Goal: Task Accomplishment & Management: Use online tool/utility

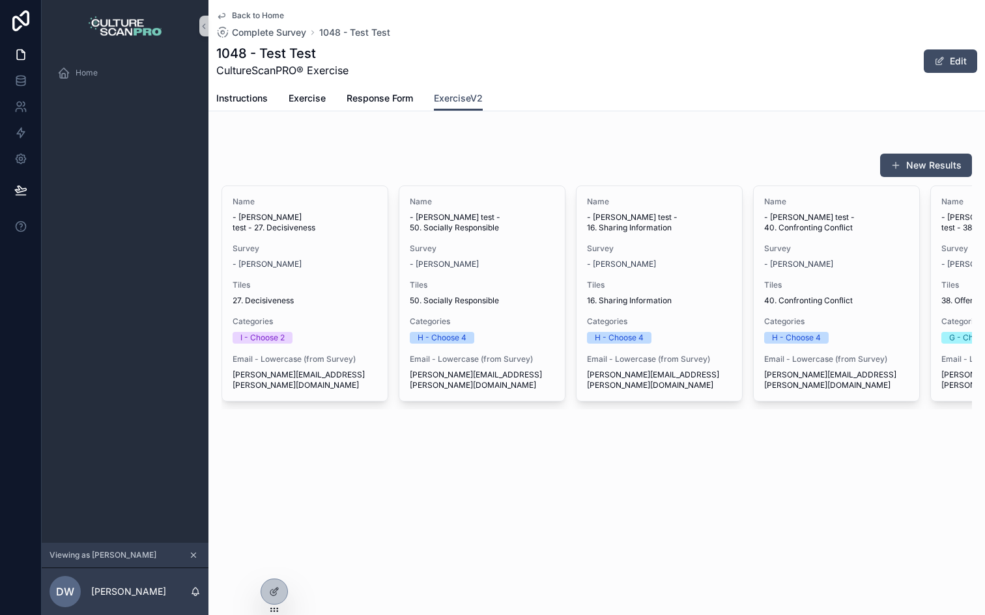
click at [441, 115] on div "Back to Home Complete Survey 1048 - Test Test 1048 - Test Test CultureScanPRO® …" at bounding box center [596, 249] width 776 height 498
click at [305, 98] on span "Exercise" at bounding box center [306, 98] width 37 height 13
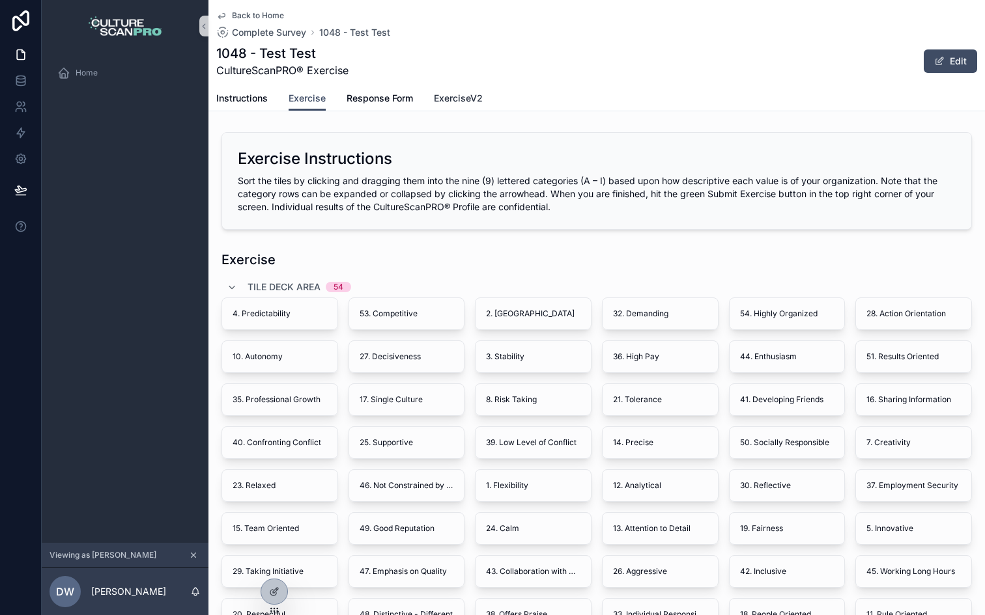
click at [449, 96] on span "ExerciseV2" at bounding box center [458, 98] width 49 height 13
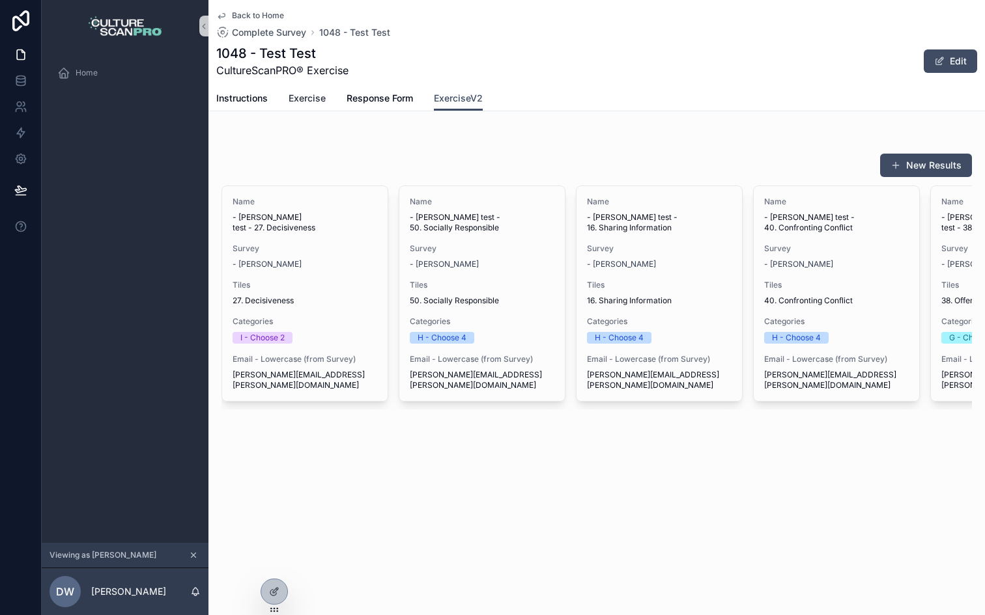
click at [305, 96] on span "Exercise" at bounding box center [306, 98] width 37 height 13
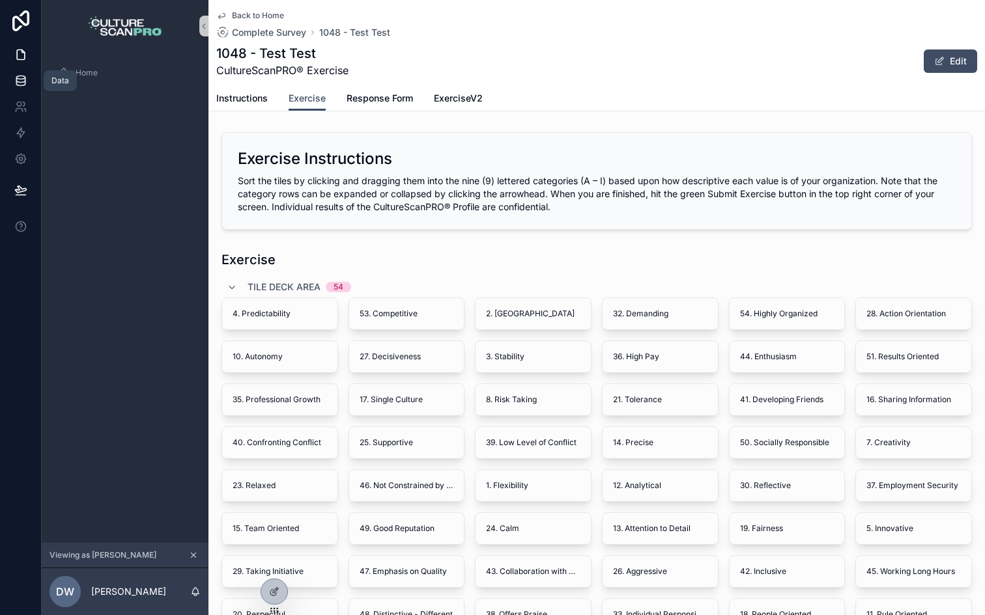
click at [23, 74] on icon at bounding box center [20, 80] width 13 height 13
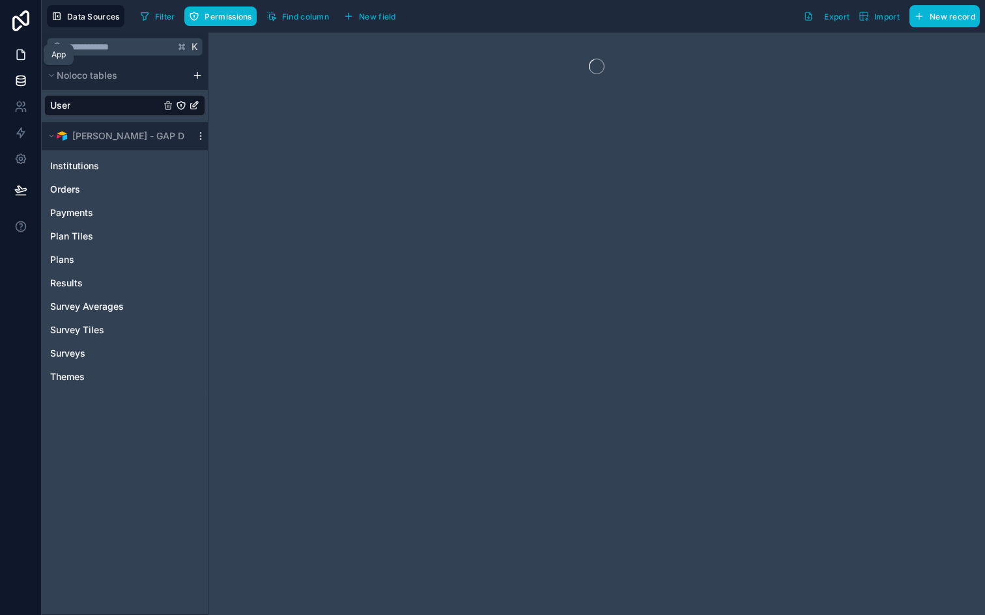
click at [18, 54] on icon at bounding box center [20, 54] width 13 height 13
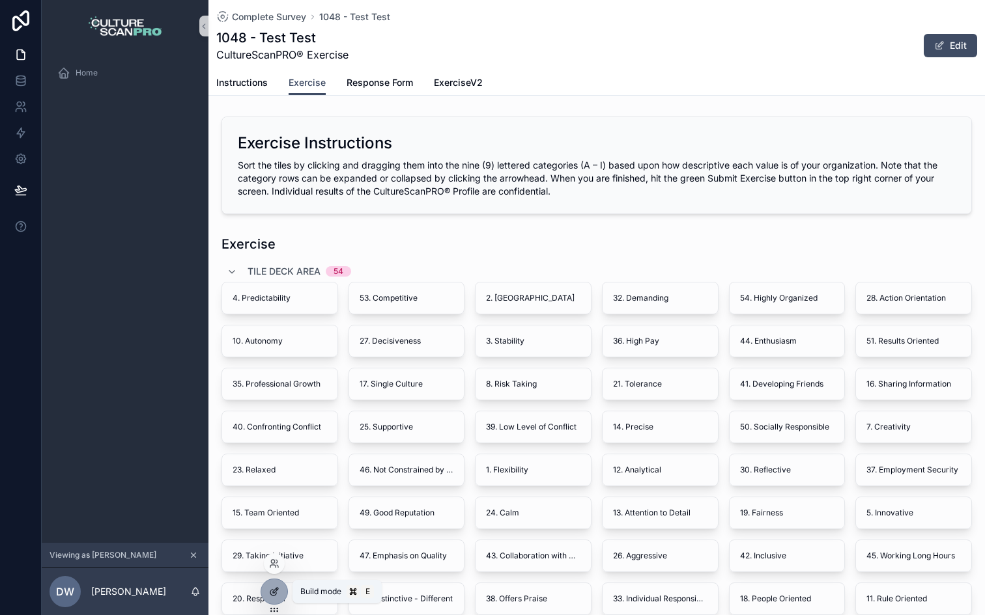
click at [274, 589] on icon at bounding box center [275, 590] width 5 height 5
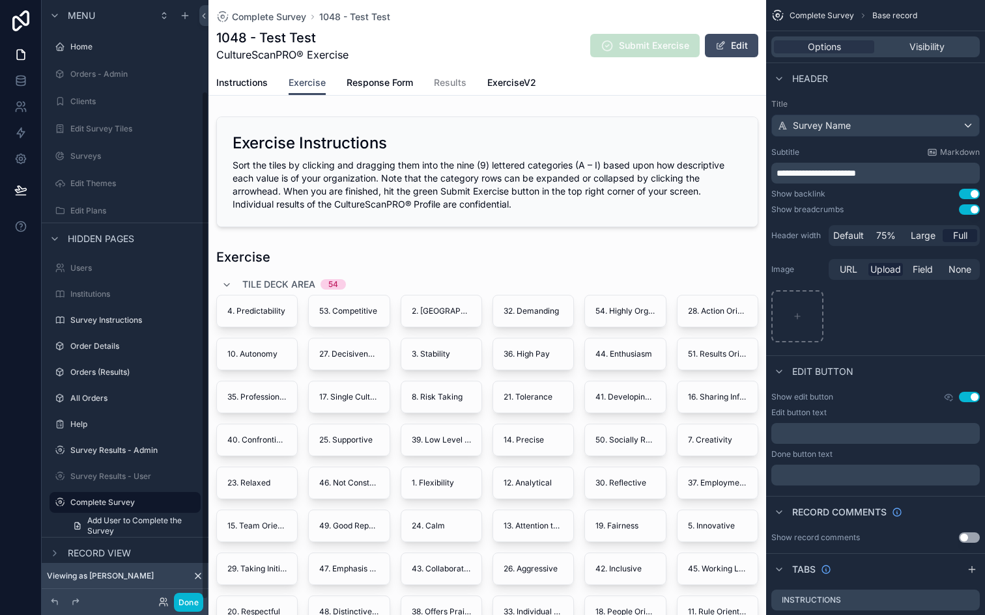
scroll to position [107, 0]
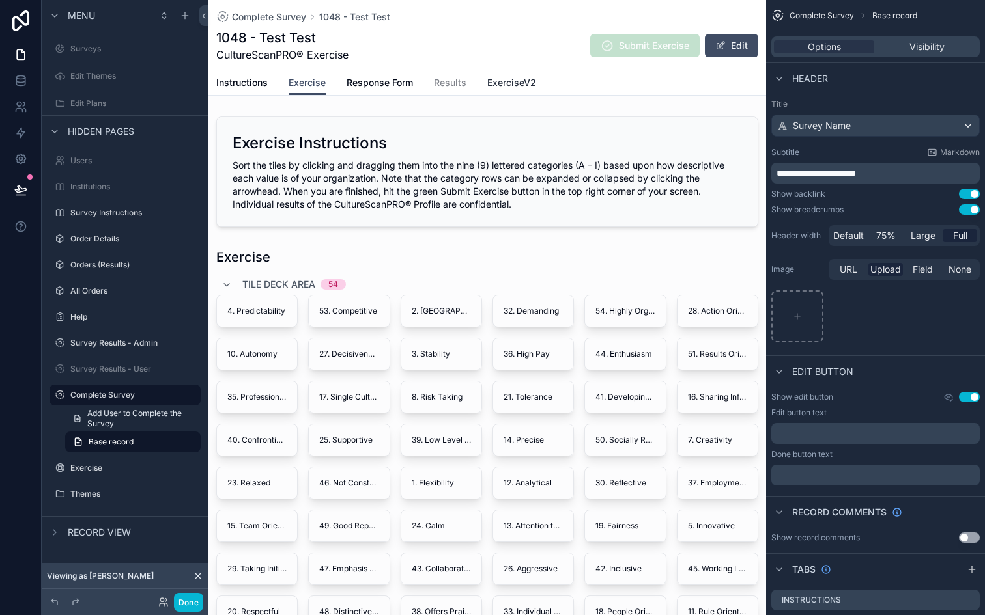
click at [503, 91] on link "ExerciseV2" at bounding box center [511, 84] width 49 height 26
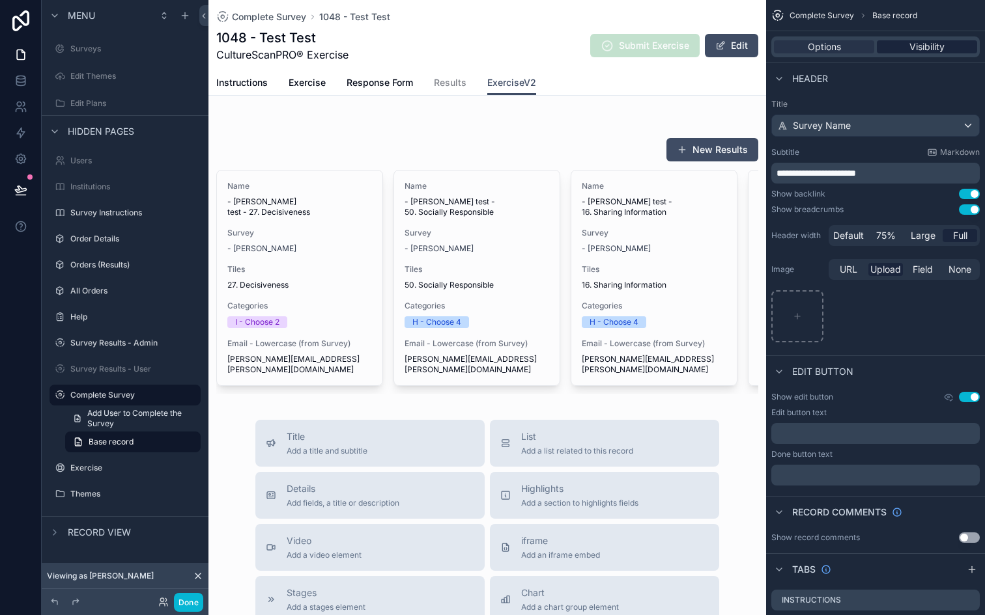
click at [899, 44] on div "Visibility" at bounding box center [926, 46] width 100 height 13
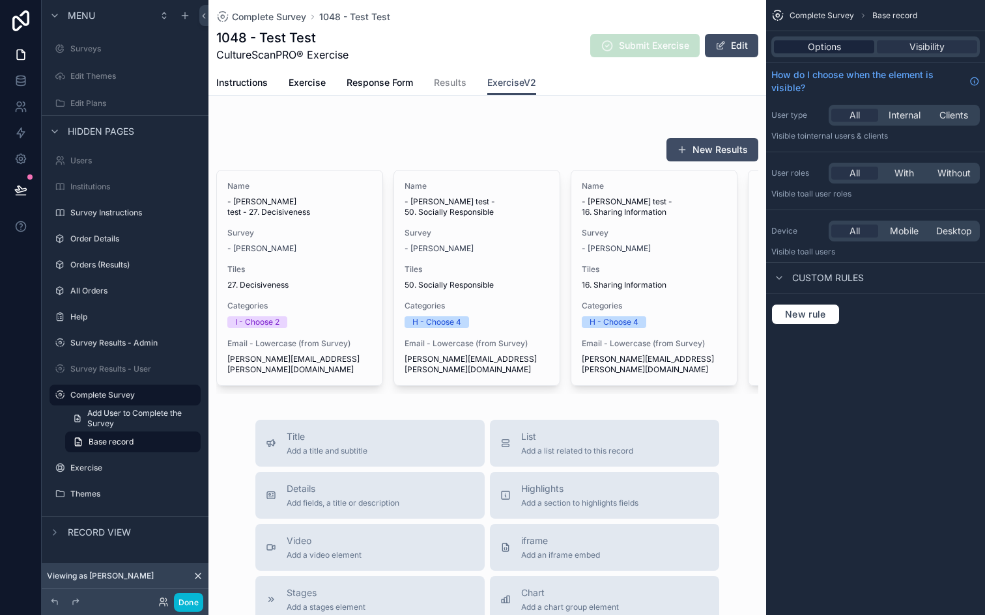
click at [860, 46] on div "Options" at bounding box center [824, 46] width 100 height 13
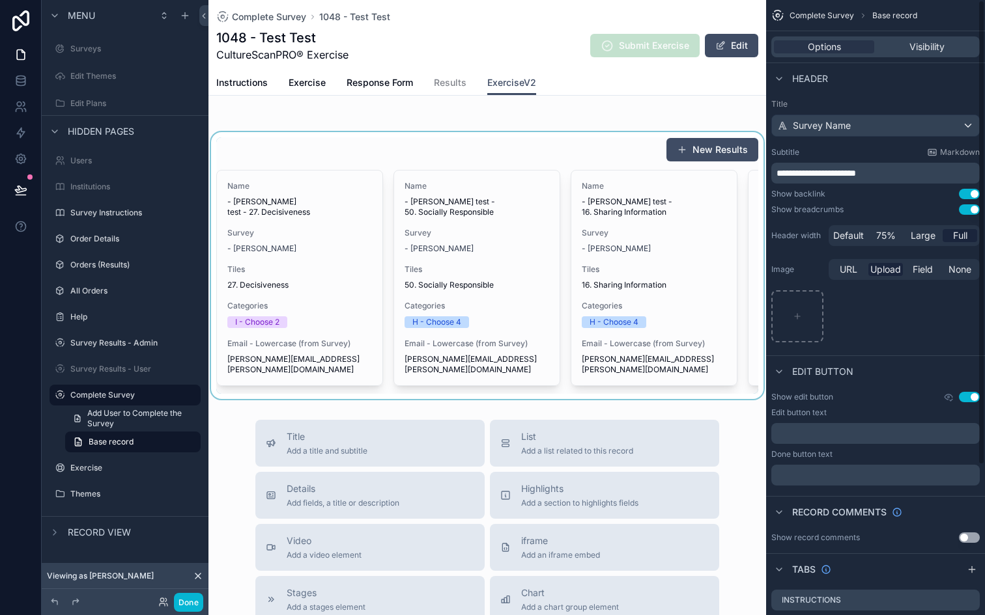
click at [621, 183] on div "scrollable content" at bounding box center [486, 265] width 557 height 267
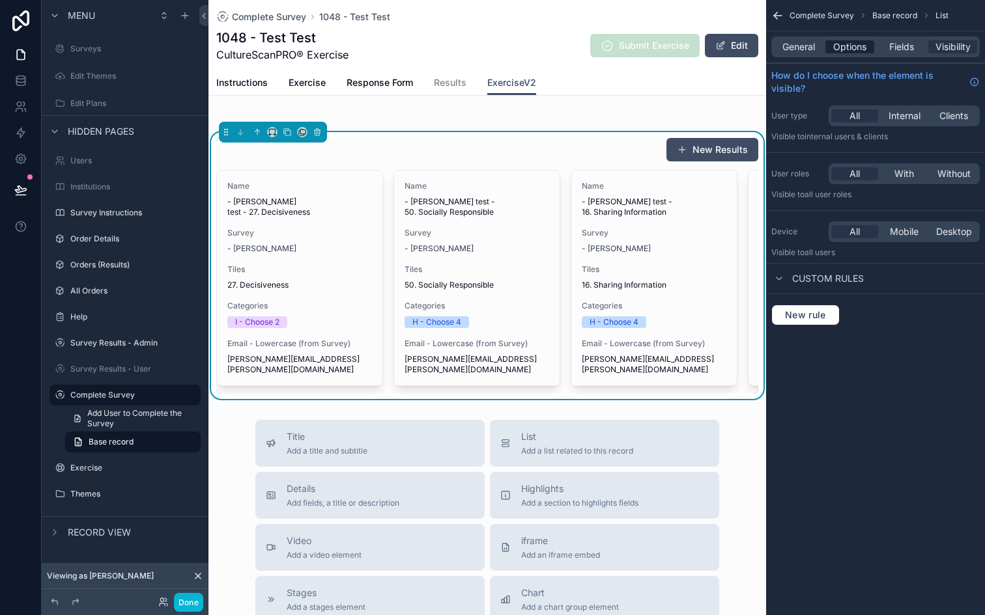
click at [841, 48] on span "Options" at bounding box center [849, 46] width 33 height 13
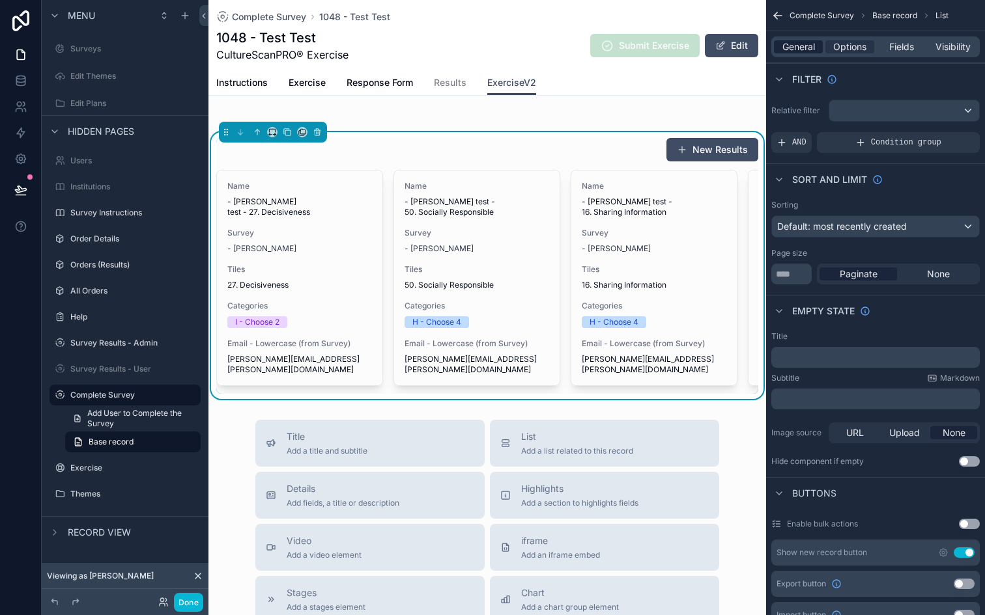
click at [792, 48] on span "General" at bounding box center [798, 46] width 33 height 13
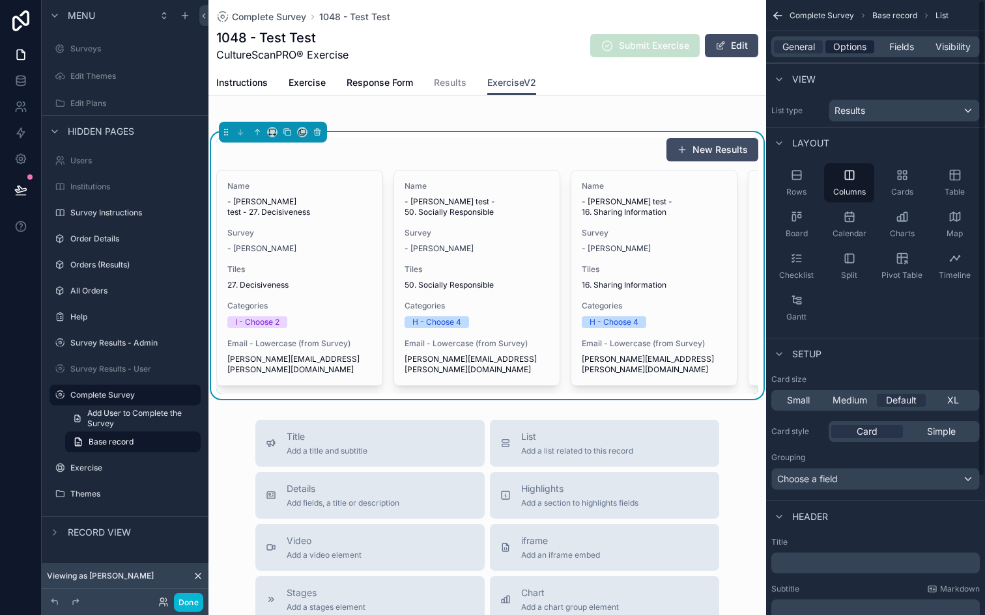
click at [843, 50] on span "Options" at bounding box center [849, 46] width 33 height 13
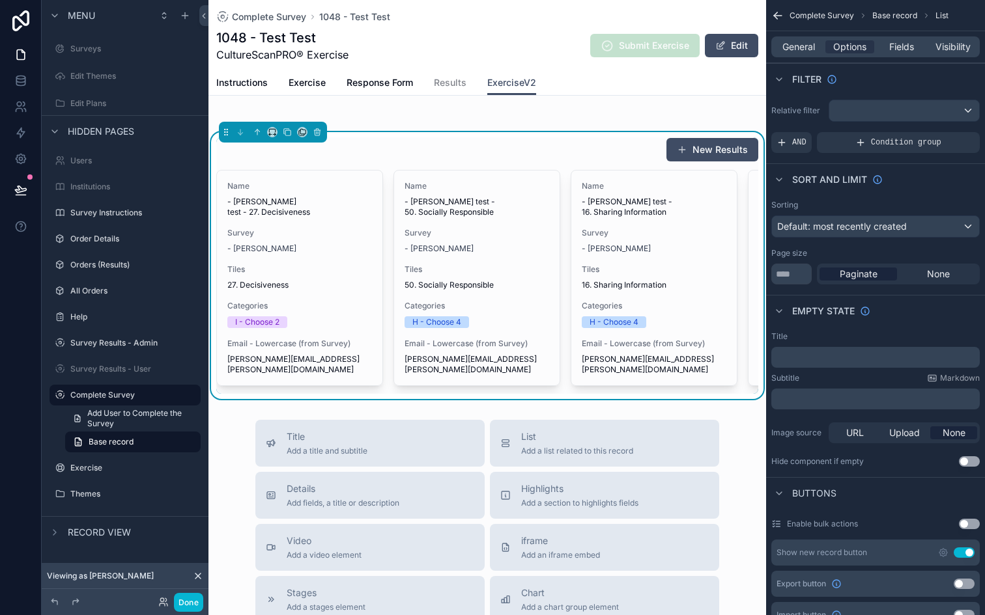
click at [514, 139] on div "New Results" at bounding box center [487, 149] width 542 height 25
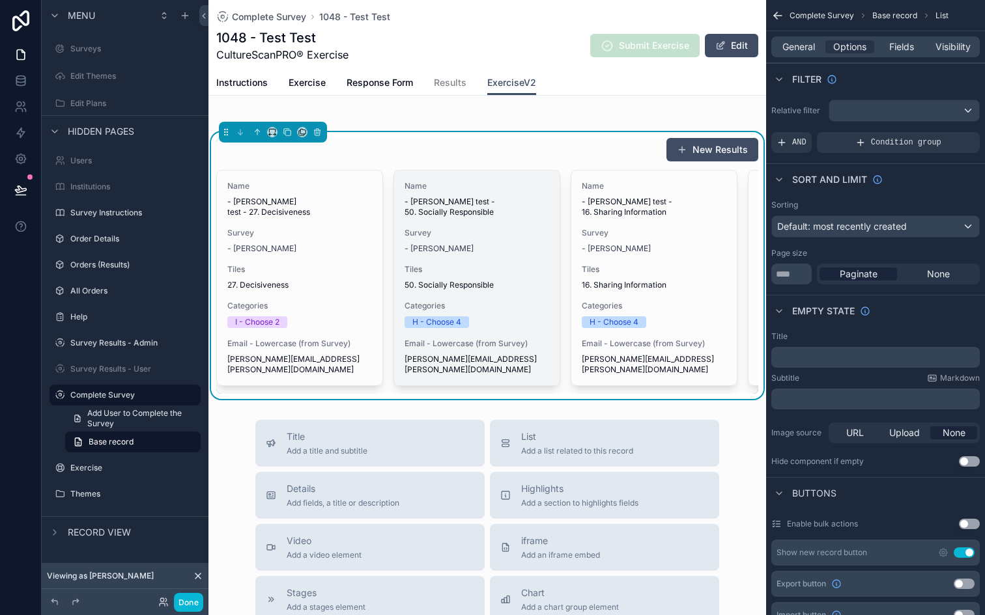
scroll to position [0, 5]
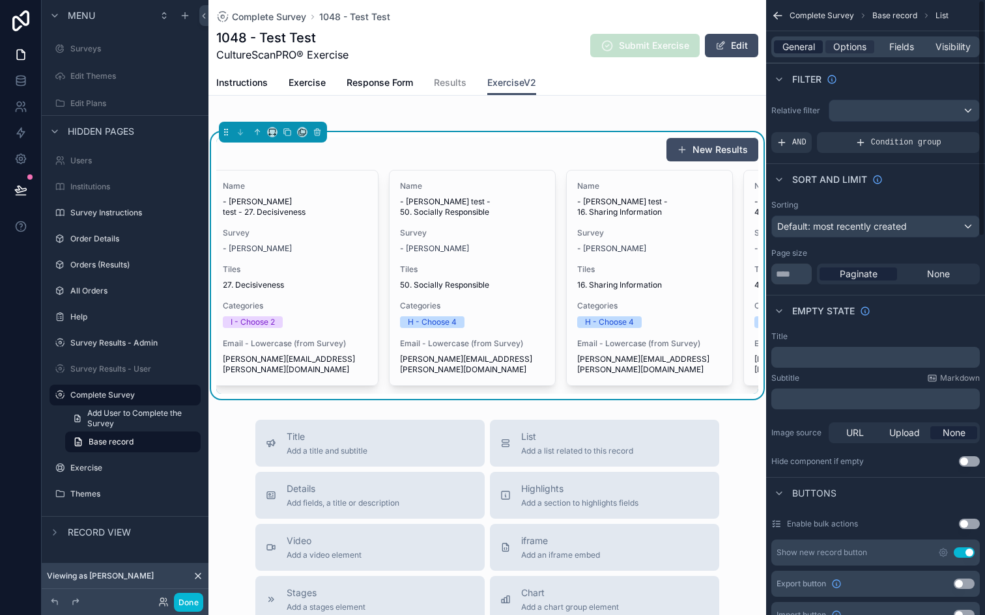
click at [798, 47] on span "General" at bounding box center [798, 46] width 33 height 13
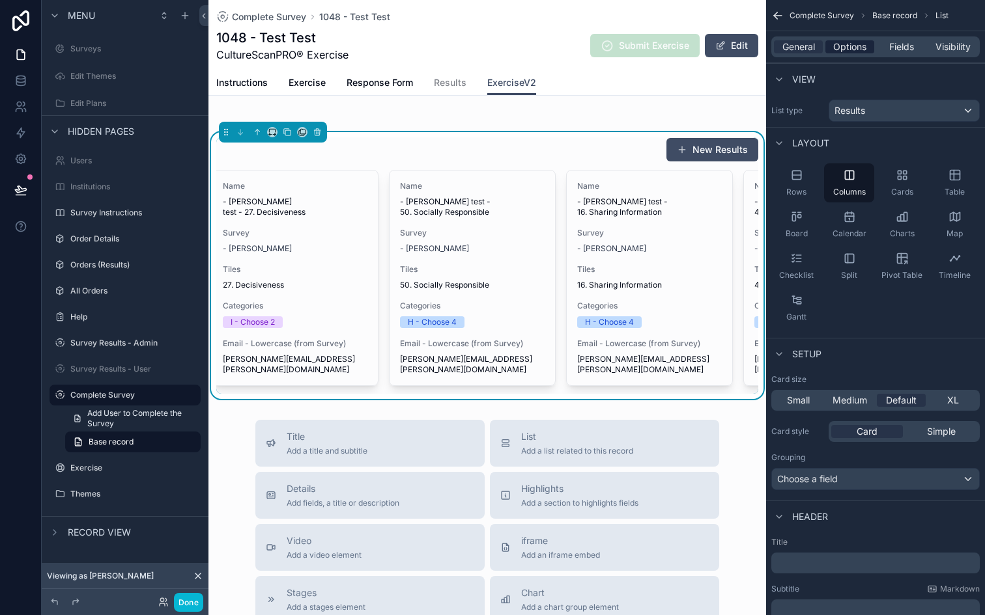
click at [846, 42] on span "Options" at bounding box center [849, 46] width 33 height 13
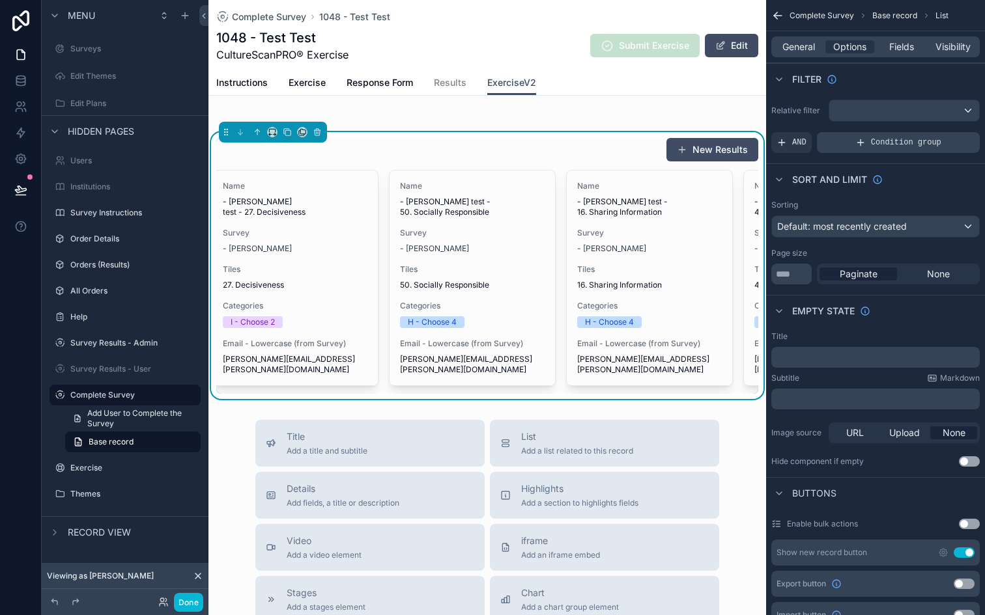
click at [830, 145] on div "Condition group" at bounding box center [898, 142] width 163 height 21
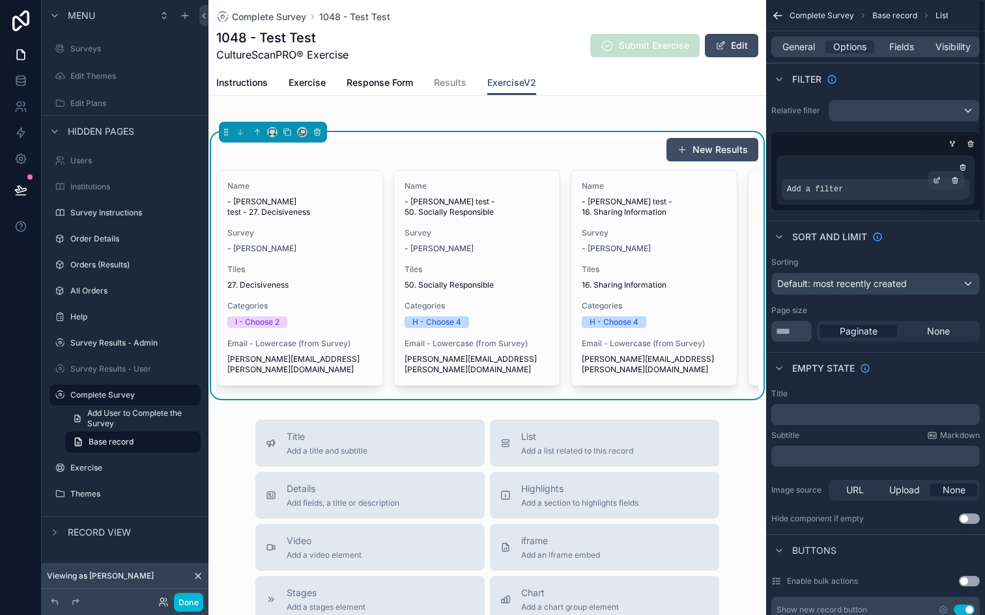
click at [811, 187] on span "Add a filter" at bounding box center [815, 189] width 56 height 10
click at [932, 180] on icon "scrollable content" at bounding box center [936, 180] width 8 height 8
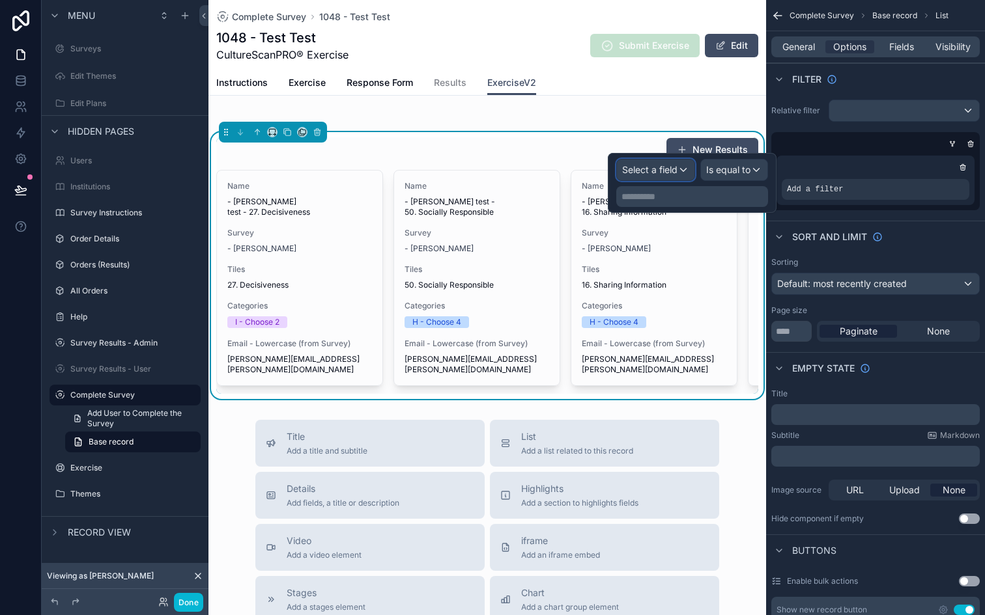
click at [669, 165] on span "Select a field" at bounding box center [649, 169] width 55 height 11
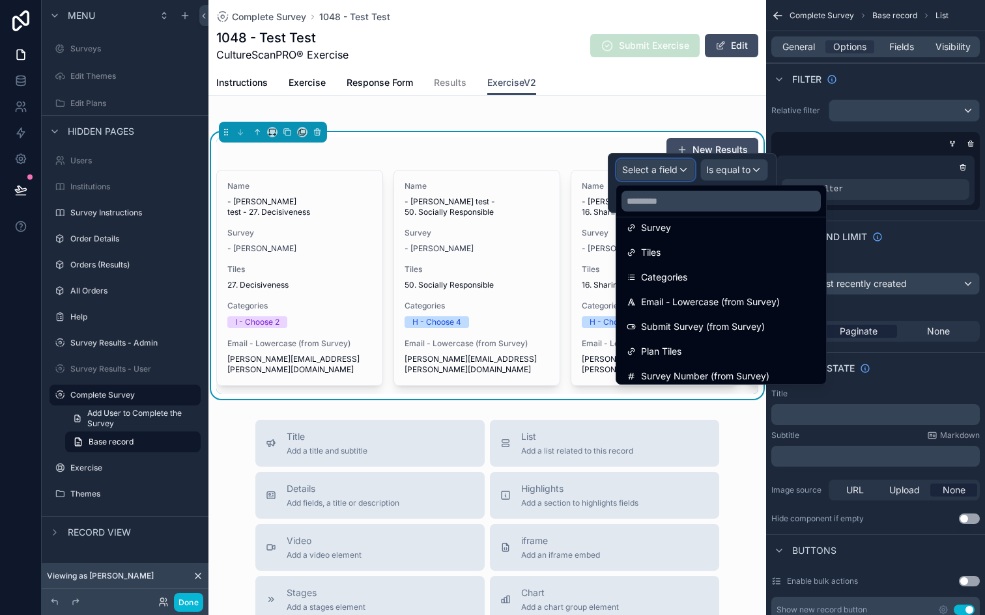
scroll to position [140, 0]
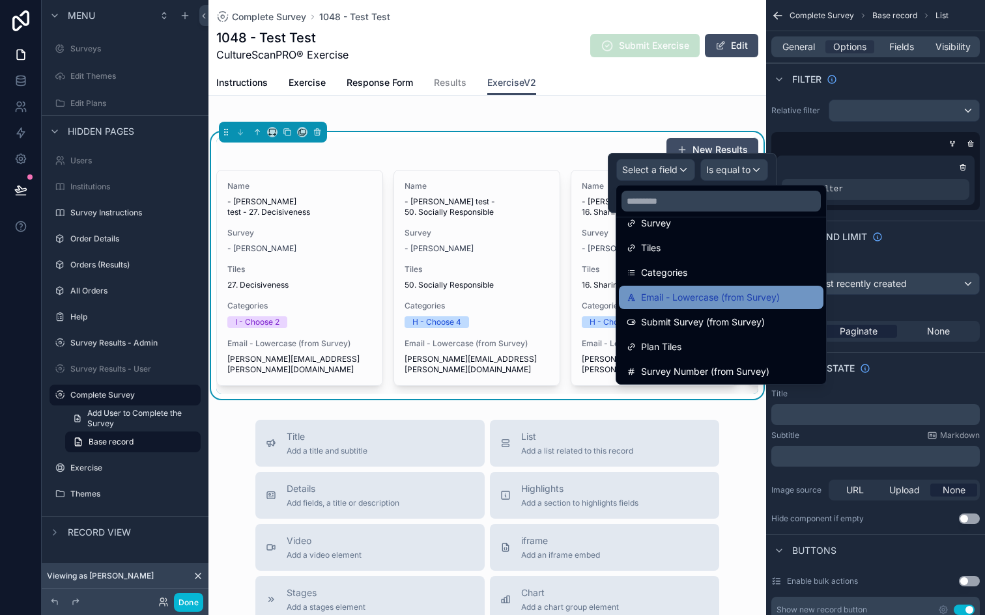
click at [701, 297] on span "Email - Lowercase (from Survey)" at bounding box center [710, 298] width 139 height 16
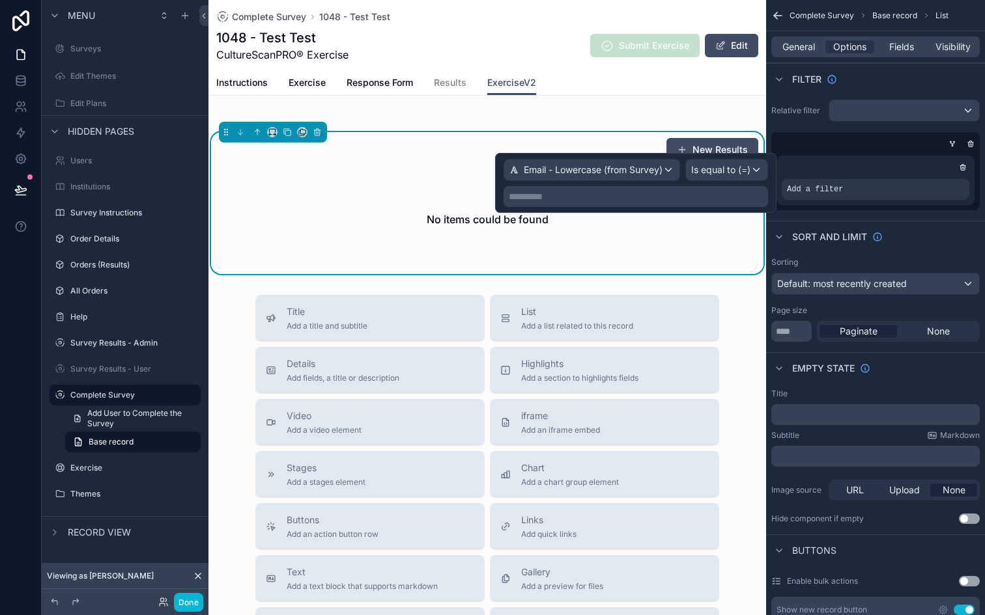
click at [734, 191] on p "**********" at bounding box center [637, 196] width 257 height 13
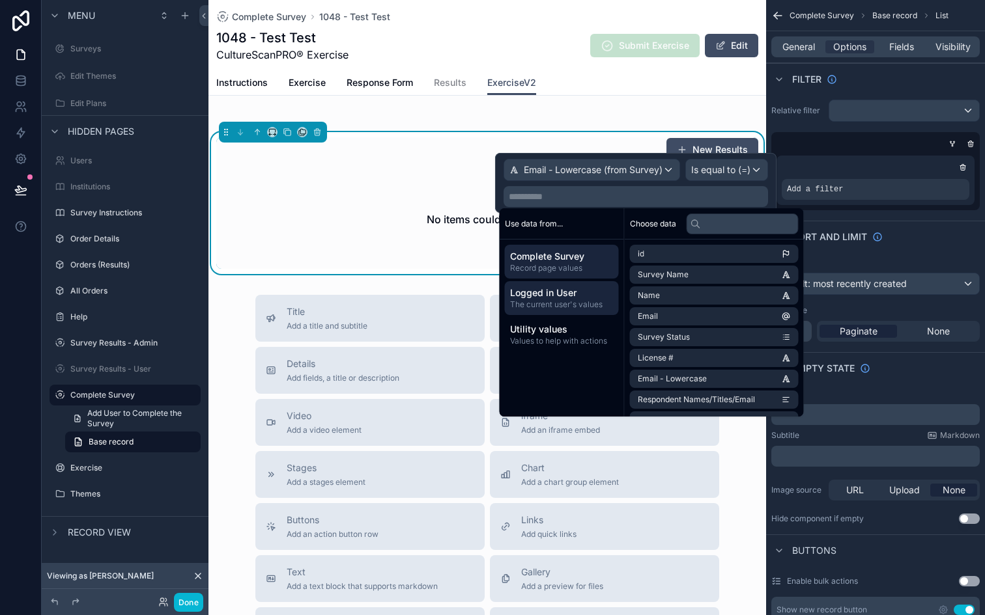
click at [562, 300] on span "The current user's values" at bounding box center [562, 305] width 104 height 10
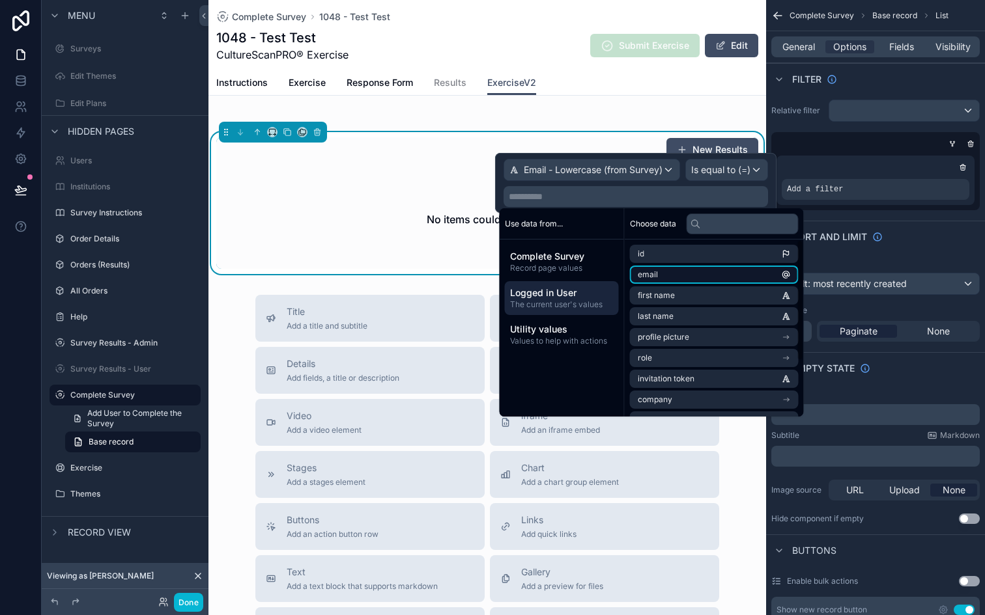
click at [662, 275] on li "email" at bounding box center [714, 275] width 169 height 18
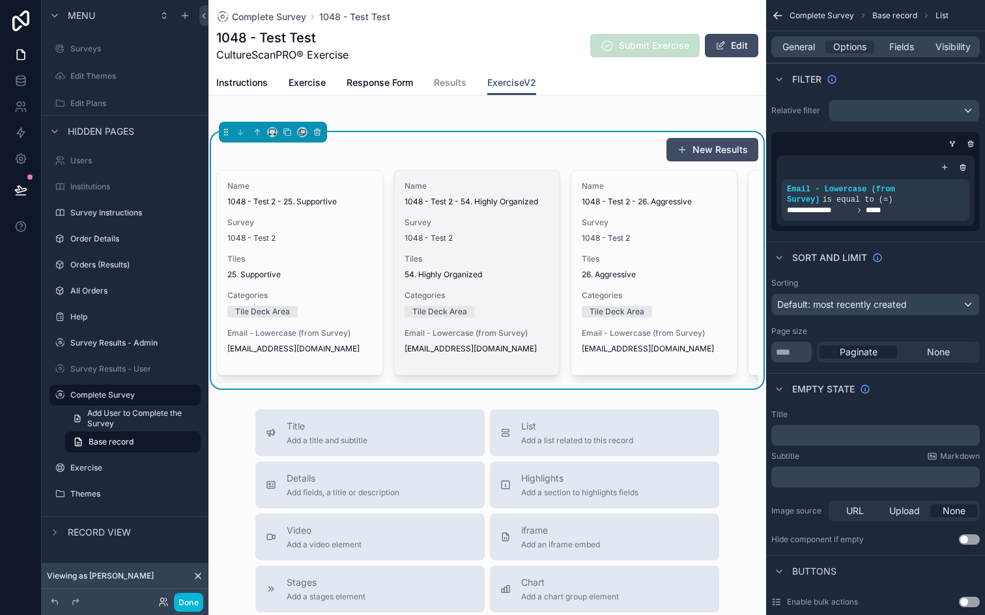
click at [445, 208] on div "Name 1048 - Test 2 - 54. Highly Organized Survey 1048 - Test 2 Tiles 54. Highly…" at bounding box center [476, 273] width 165 height 204
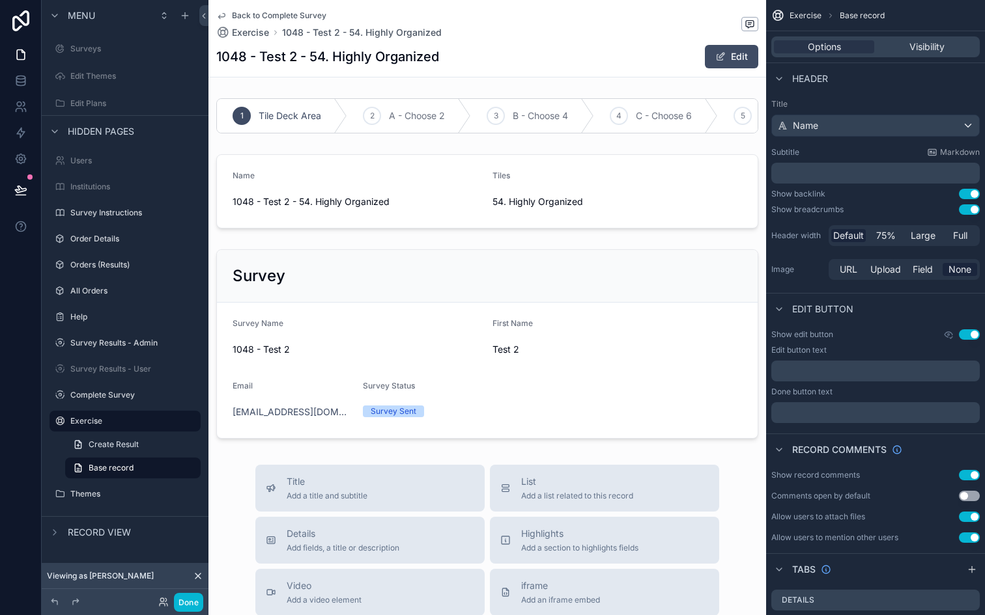
click at [222, 14] on icon "scrollable content" at bounding box center [221, 16] width 7 height 5
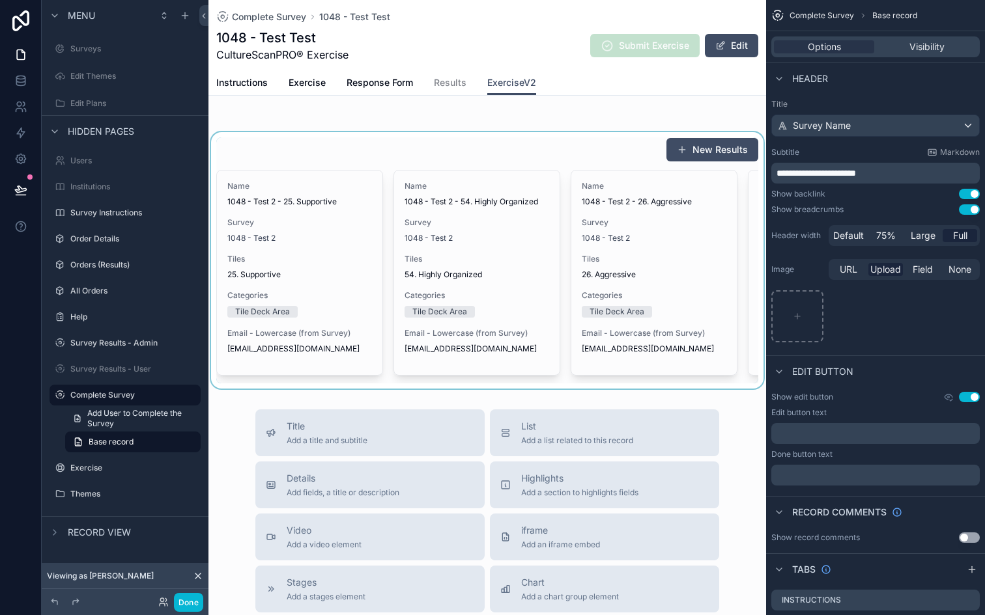
click at [492, 135] on div "scrollable content" at bounding box center [486, 260] width 557 height 257
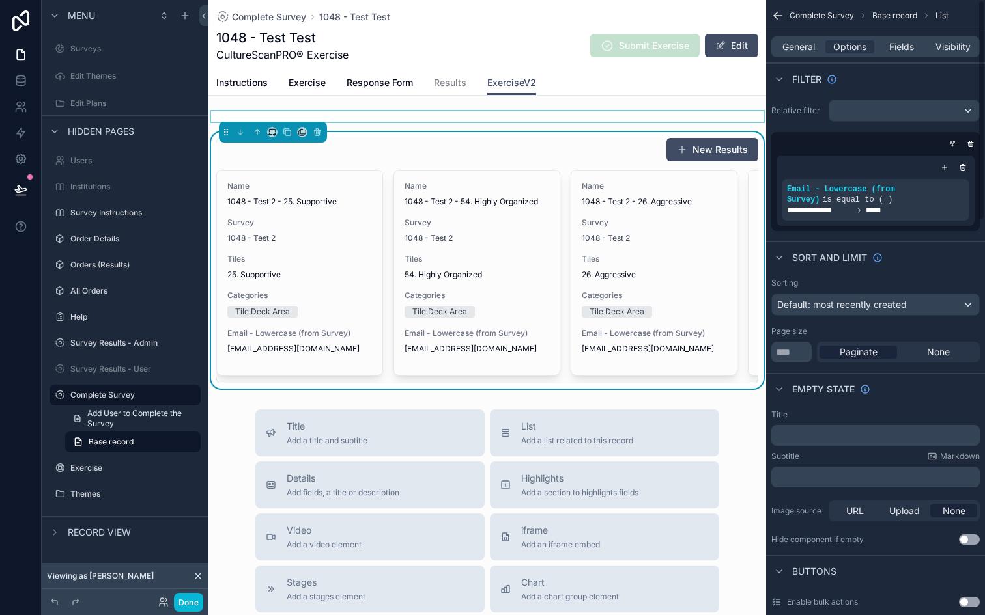
click at [598, 117] on div "scrollable content" at bounding box center [486, 116] width 557 height 10
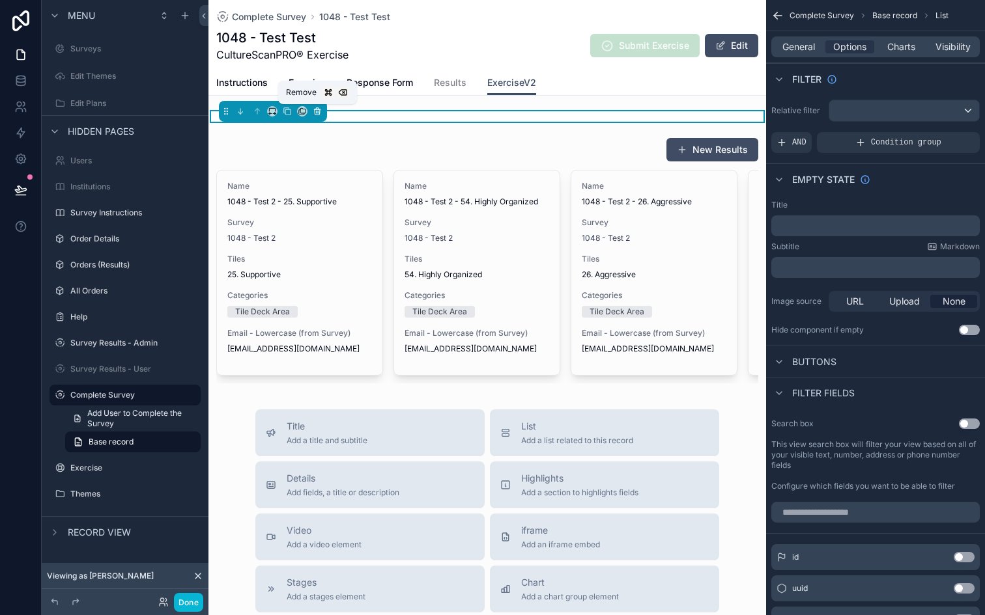
click at [316, 115] on icon "scrollable content" at bounding box center [316, 111] width 5 height 5
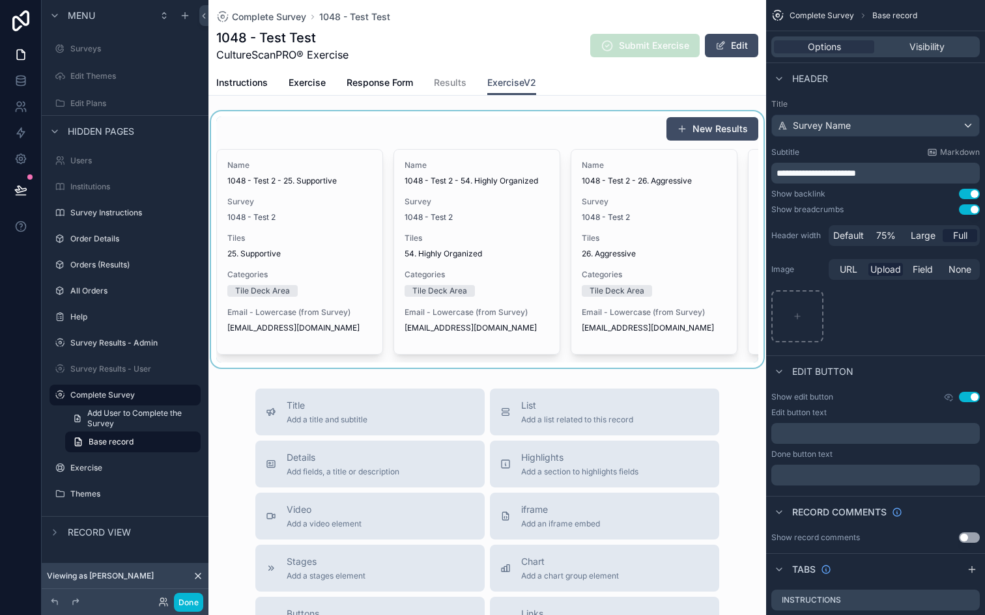
click at [438, 121] on div "scrollable content" at bounding box center [486, 239] width 557 height 257
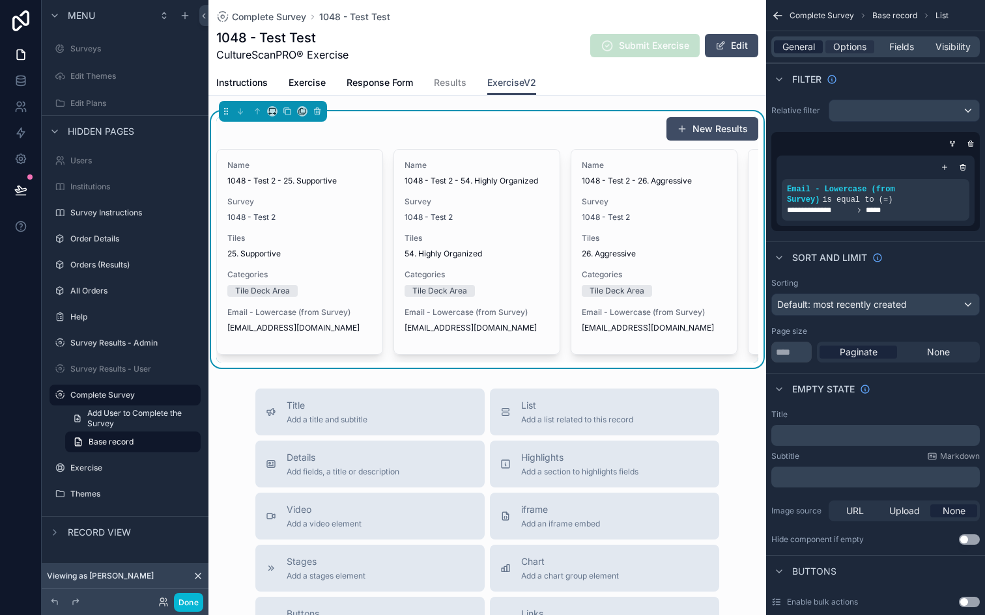
click at [807, 49] on span "General" at bounding box center [798, 46] width 33 height 13
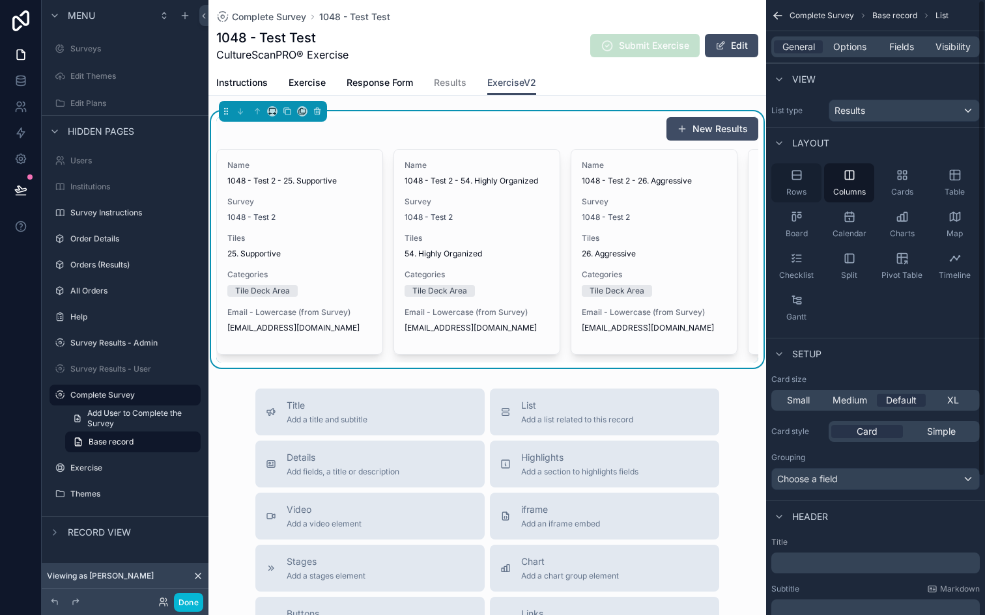
click at [790, 174] on icon "scrollable content" at bounding box center [796, 175] width 13 height 13
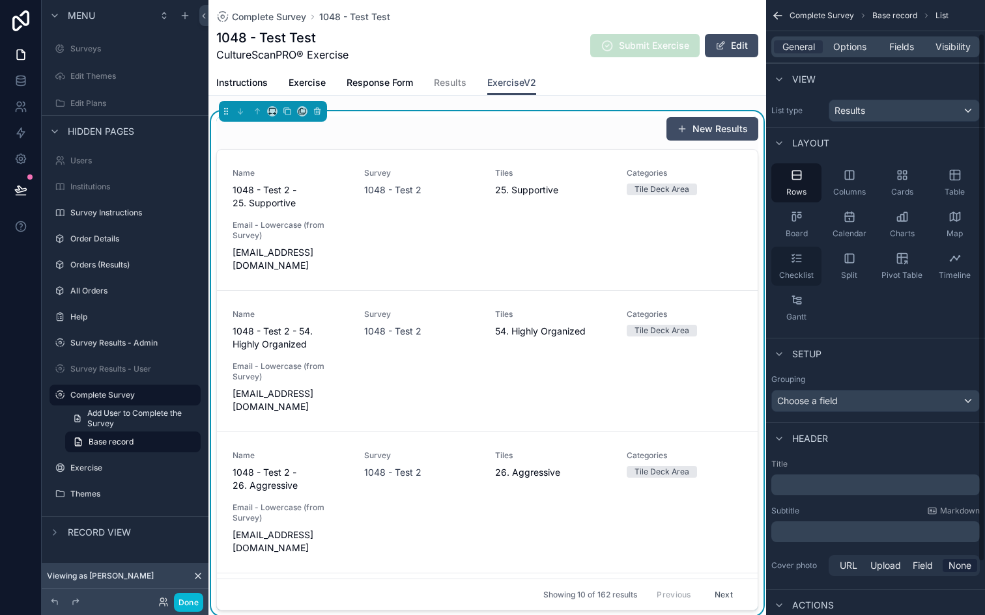
scroll to position [100, 0]
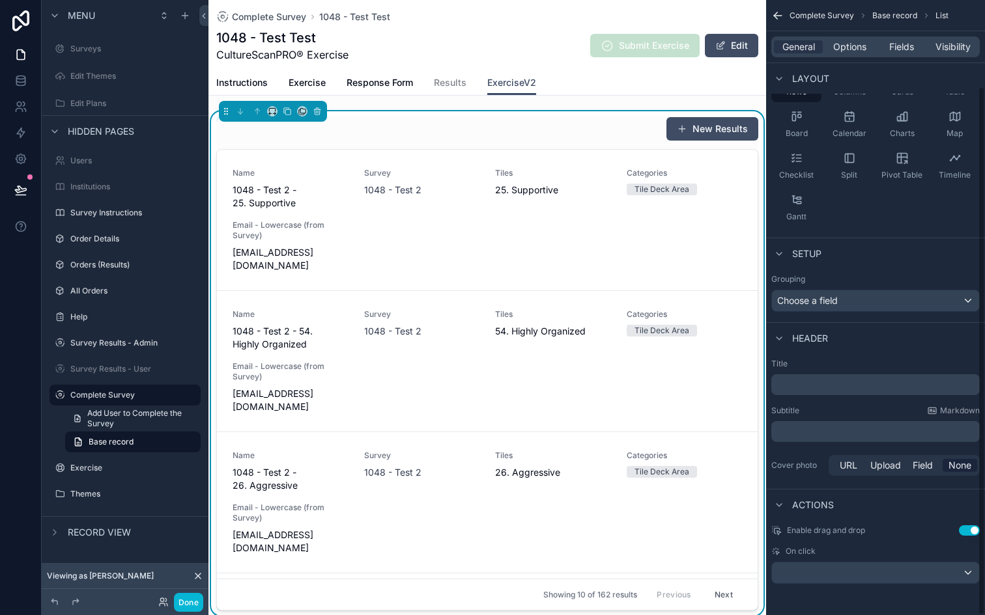
click at [968, 529] on button "Use setting" at bounding box center [968, 530] width 21 height 10
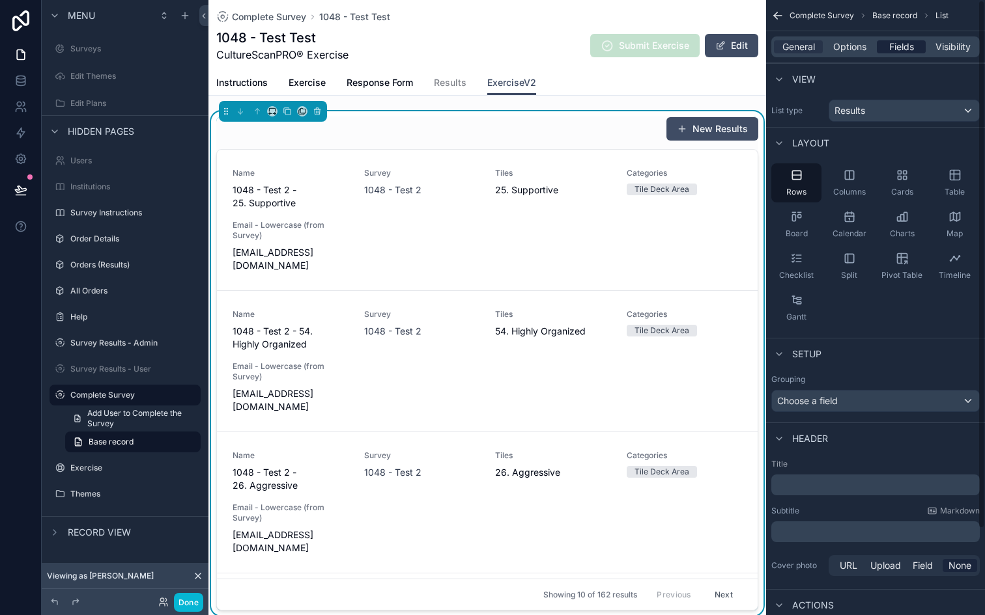
click at [898, 48] on span "Fields" at bounding box center [901, 46] width 25 height 13
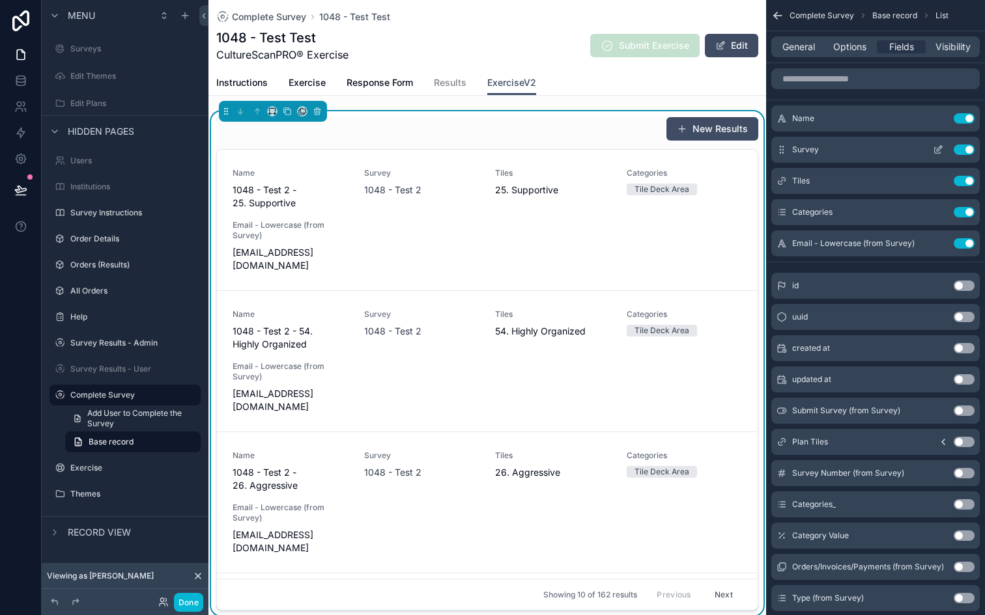
click at [964, 147] on button "Use setting" at bounding box center [963, 150] width 21 height 10
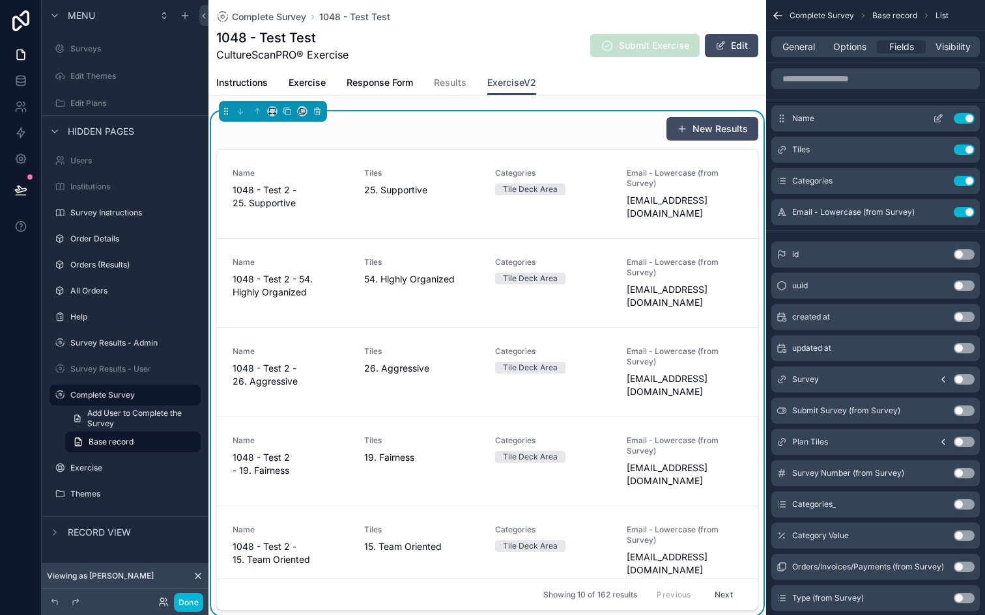
click at [968, 119] on button "Use setting" at bounding box center [963, 118] width 21 height 10
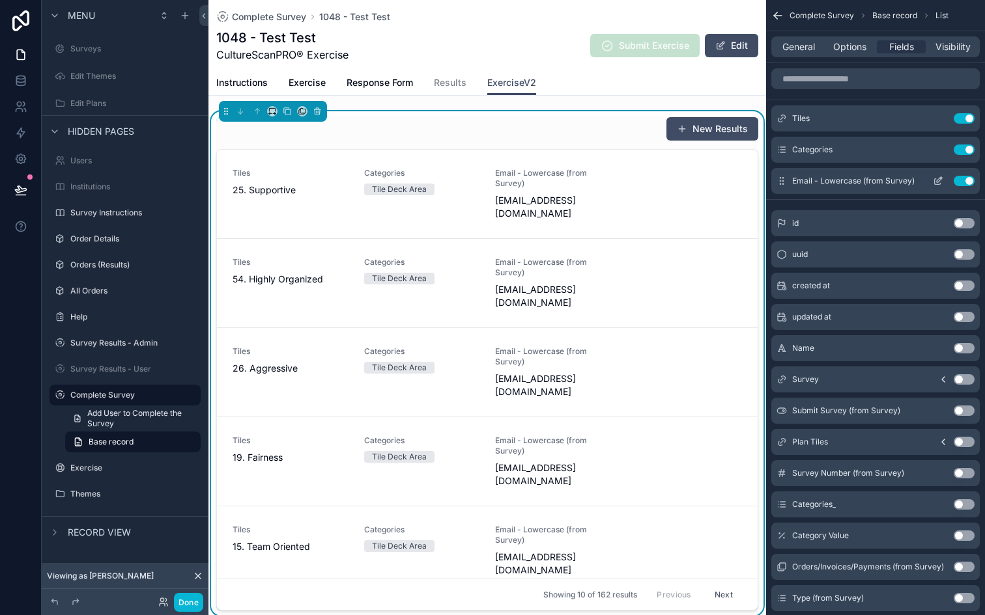
click at [962, 180] on button "Use setting" at bounding box center [963, 181] width 21 height 10
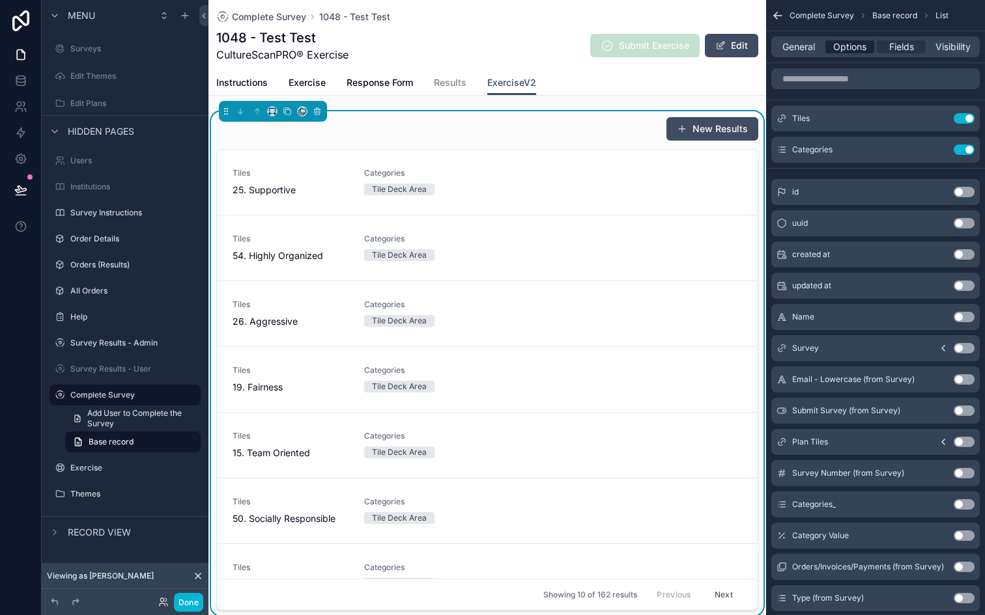
click at [854, 48] on span "Options" at bounding box center [849, 46] width 33 height 13
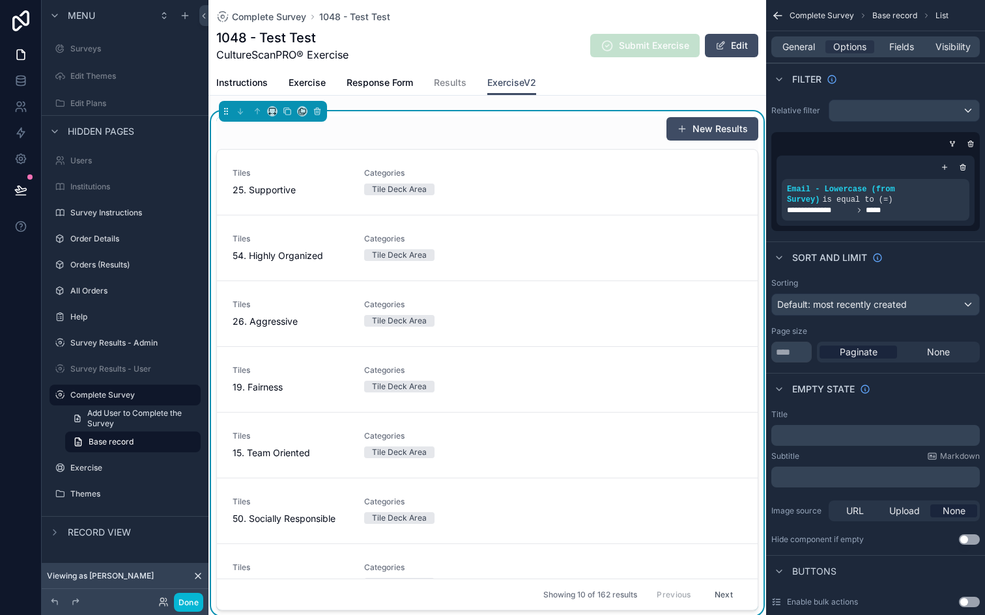
click at [490, 126] on div "New Results" at bounding box center [487, 129] width 542 height 25
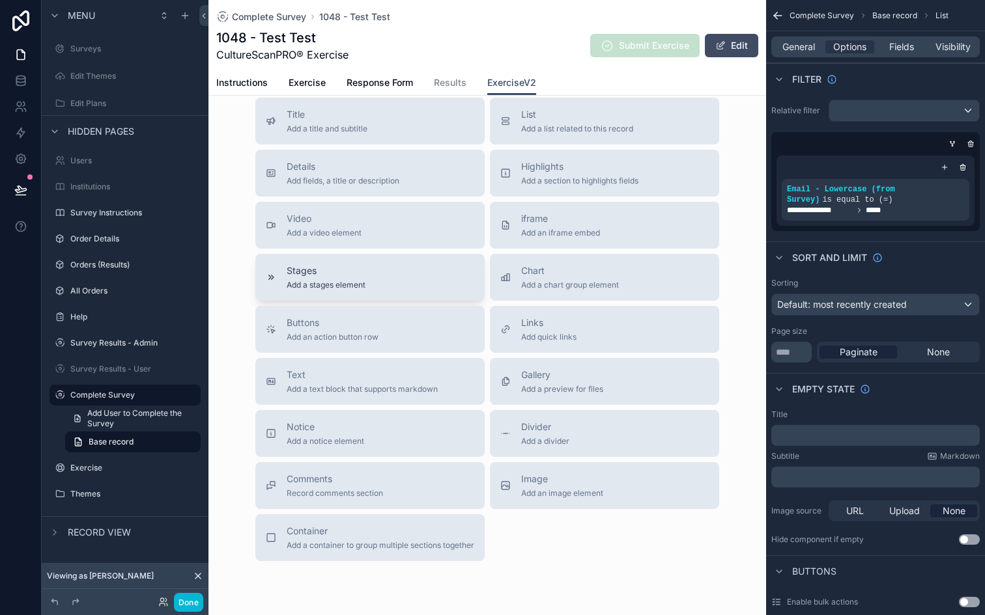
scroll to position [540, 0]
click at [348, 552] on button "Container Add a container to group multiple sections together" at bounding box center [369, 537] width 229 height 47
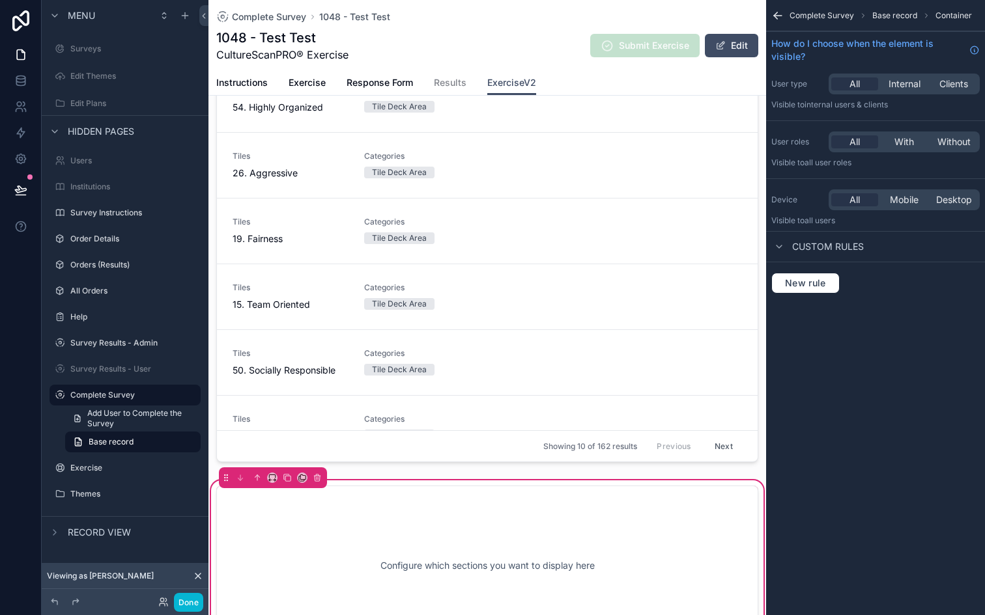
scroll to position [23, 0]
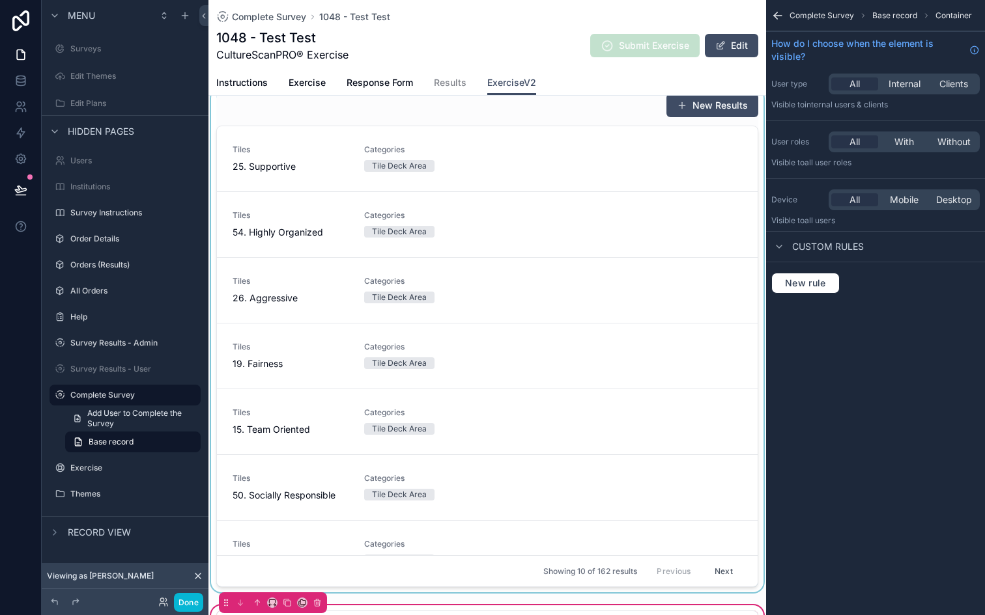
click at [234, 140] on div "scrollable content" at bounding box center [486, 340] width 557 height 505
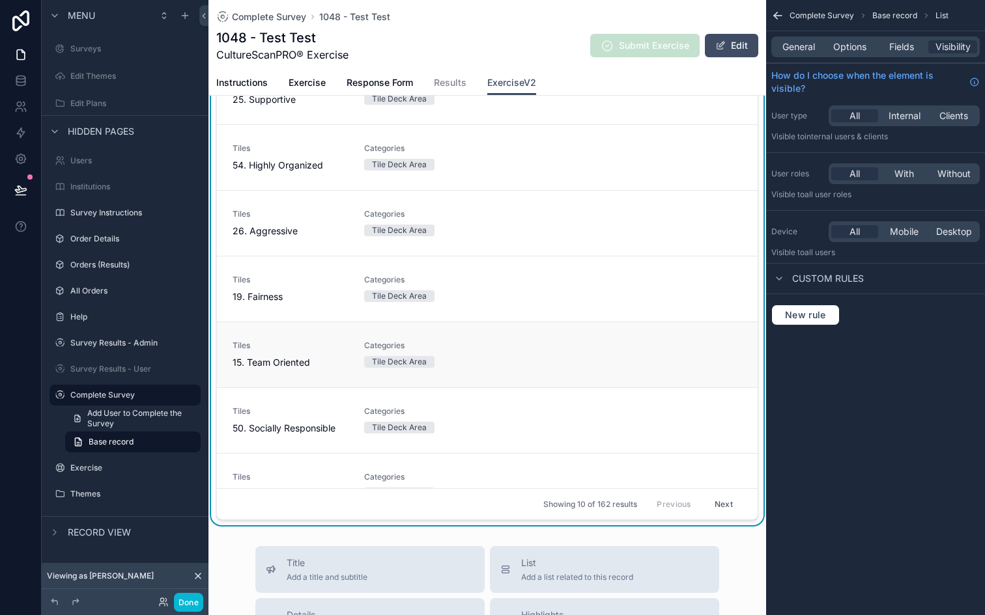
scroll to position [0, 0]
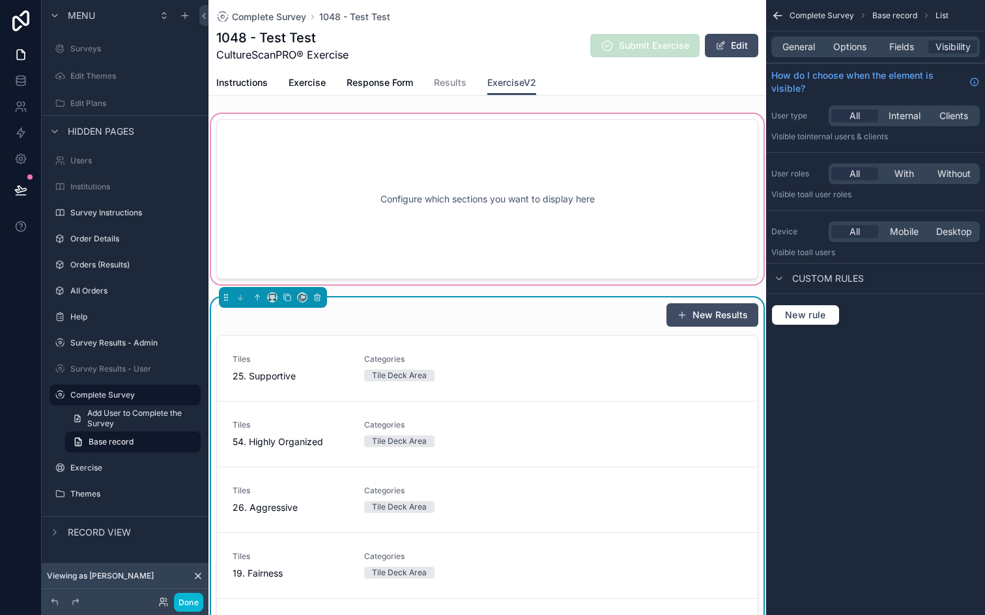
click at [624, 259] on div "scrollable content" at bounding box center [486, 199] width 557 height 176
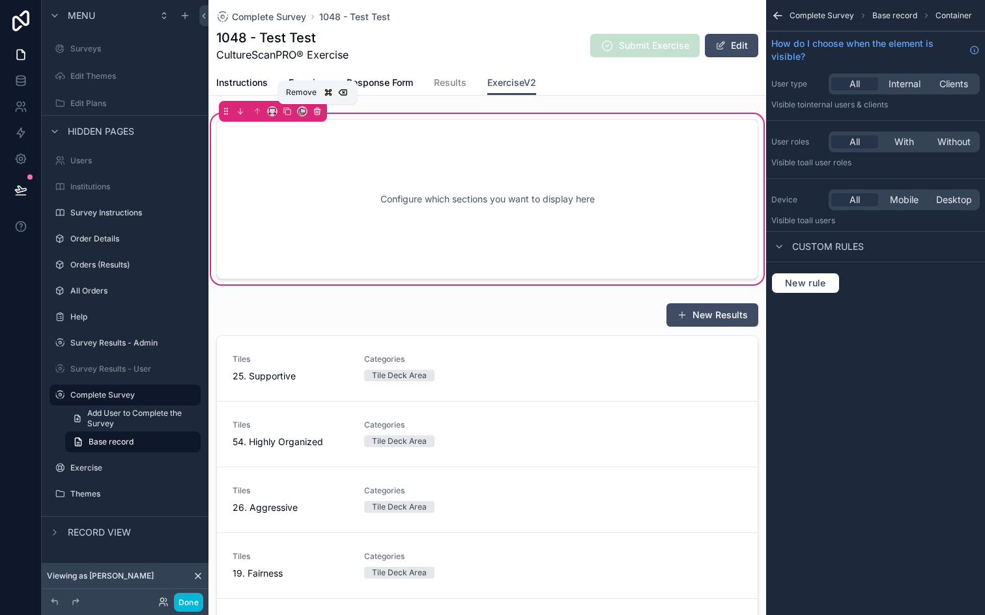
click at [318, 111] on icon "scrollable content" at bounding box center [318, 112] width 0 height 3
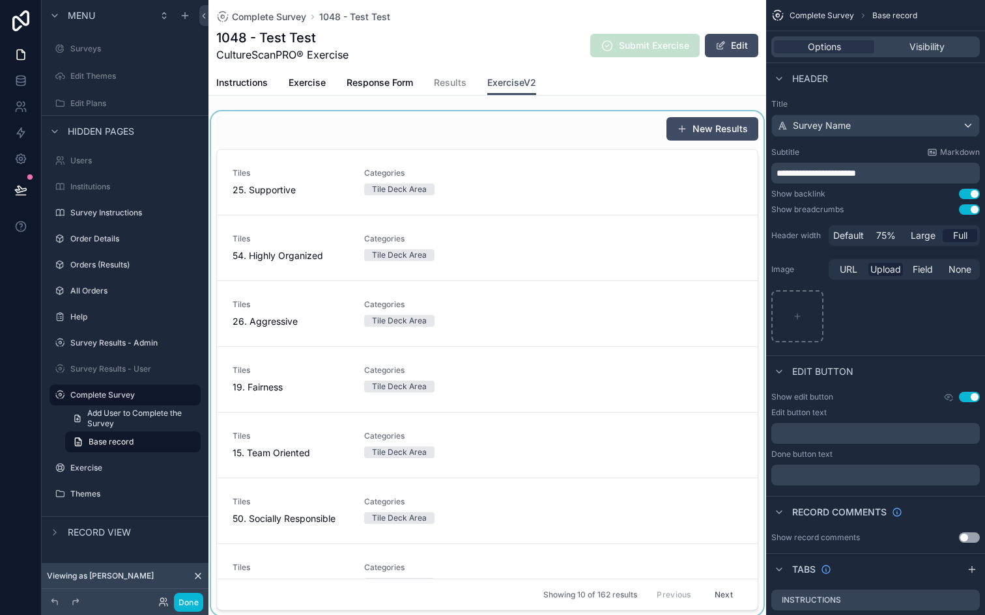
click at [637, 219] on div "scrollable content" at bounding box center [486, 363] width 557 height 505
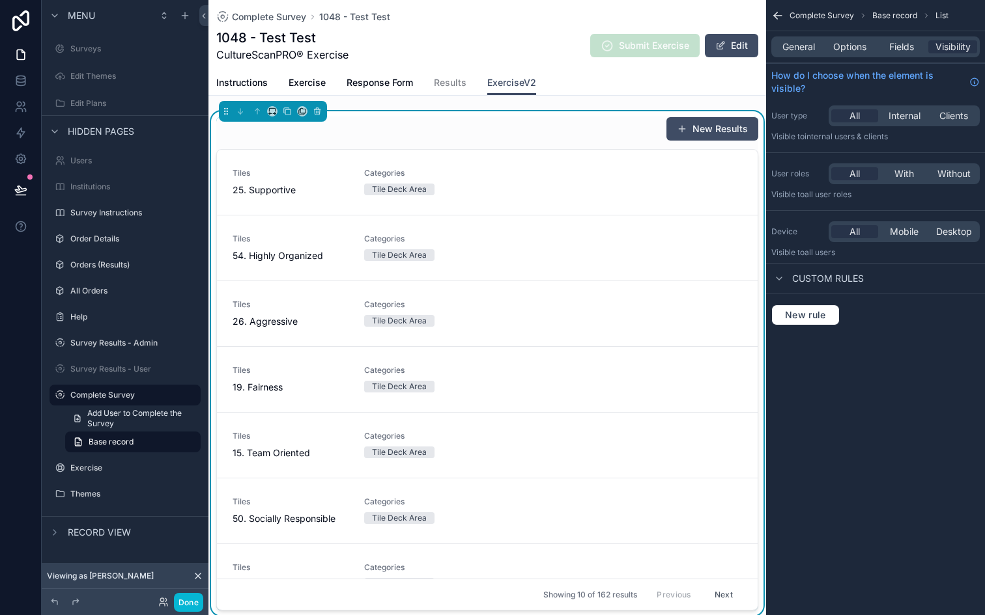
click at [548, 117] on div "New Results" at bounding box center [487, 129] width 542 height 25
click at [783, 49] on span "General" at bounding box center [798, 46] width 33 height 13
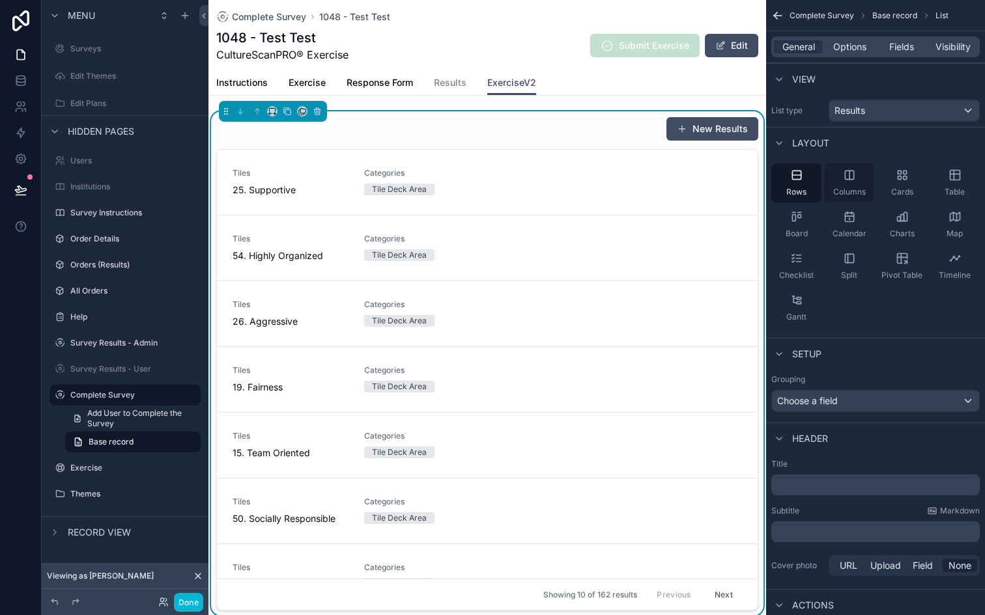
click at [855, 176] on icon "scrollable content" at bounding box center [849, 175] width 13 height 13
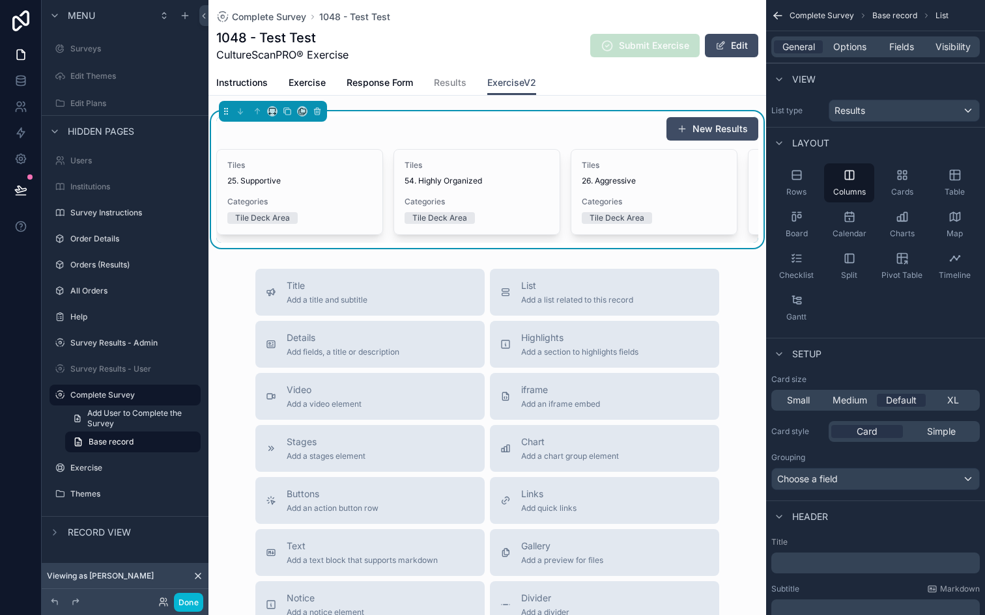
click at [583, 125] on div "New Results" at bounding box center [487, 129] width 542 height 25
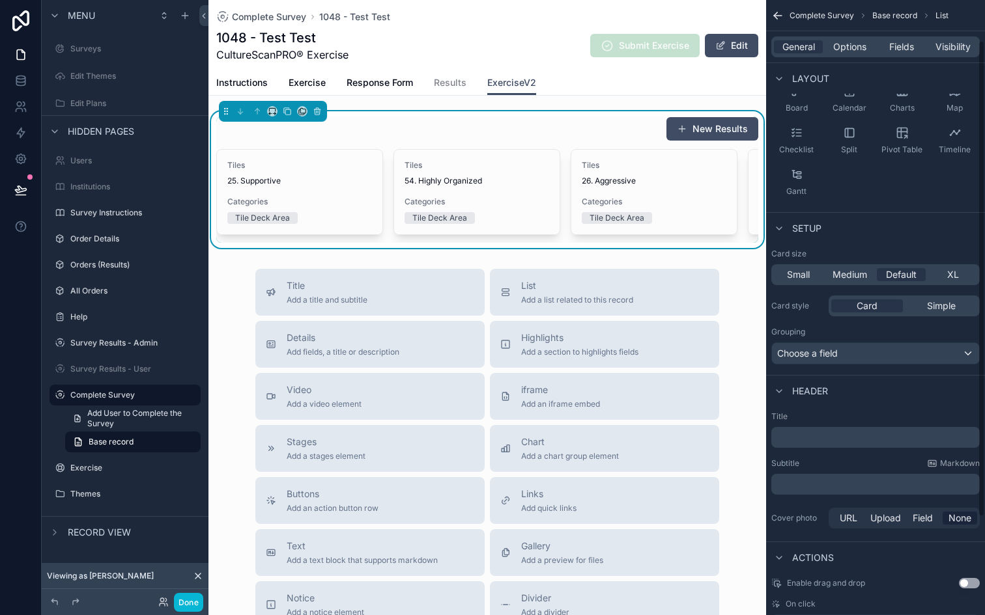
scroll to position [146, 0]
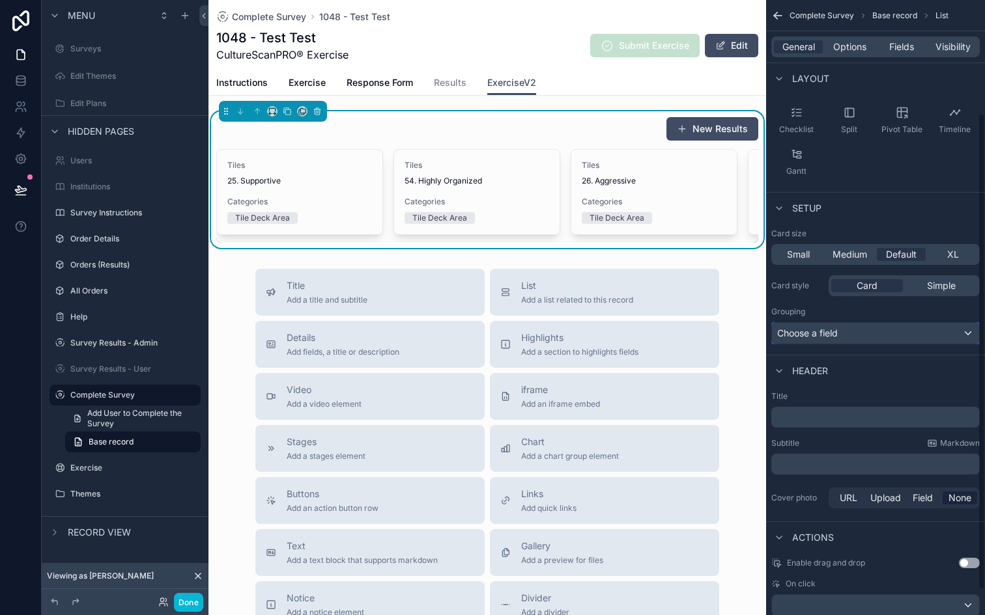
click at [856, 331] on div "Choose a field" at bounding box center [875, 333] width 207 height 21
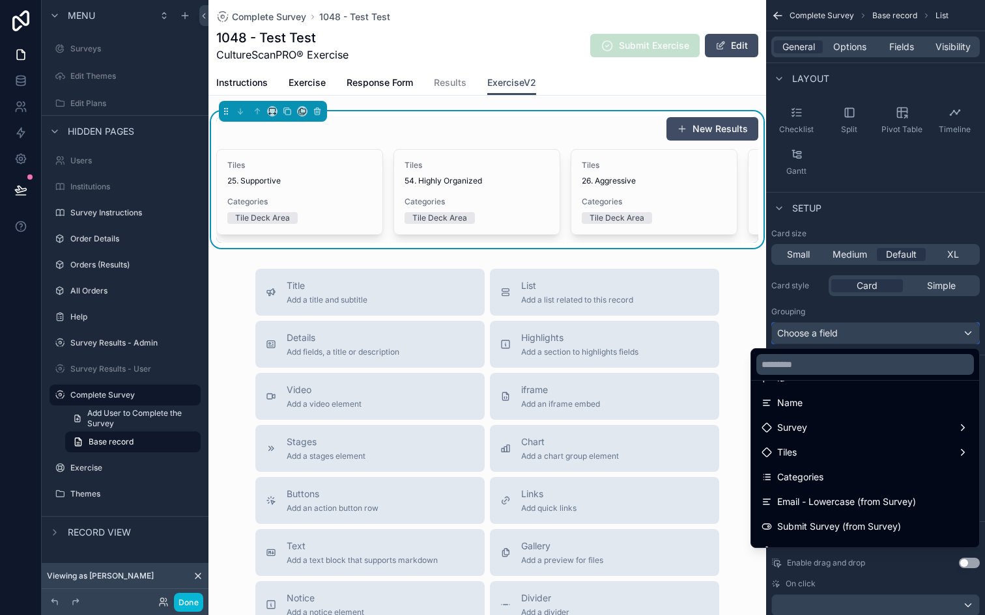
scroll to position [101, 0]
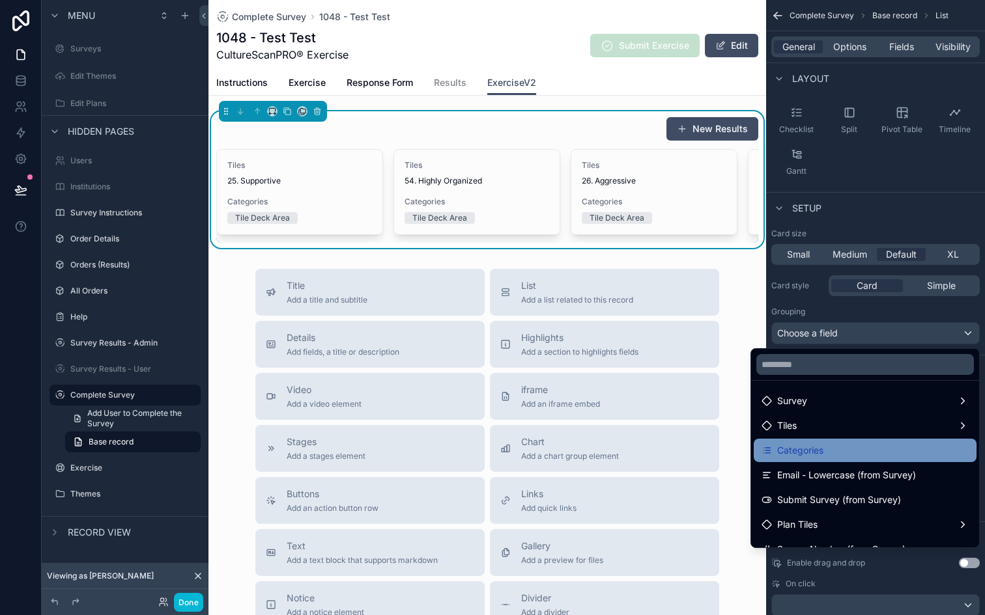
click at [826, 445] on div "Categories" at bounding box center [864, 451] width 207 height 16
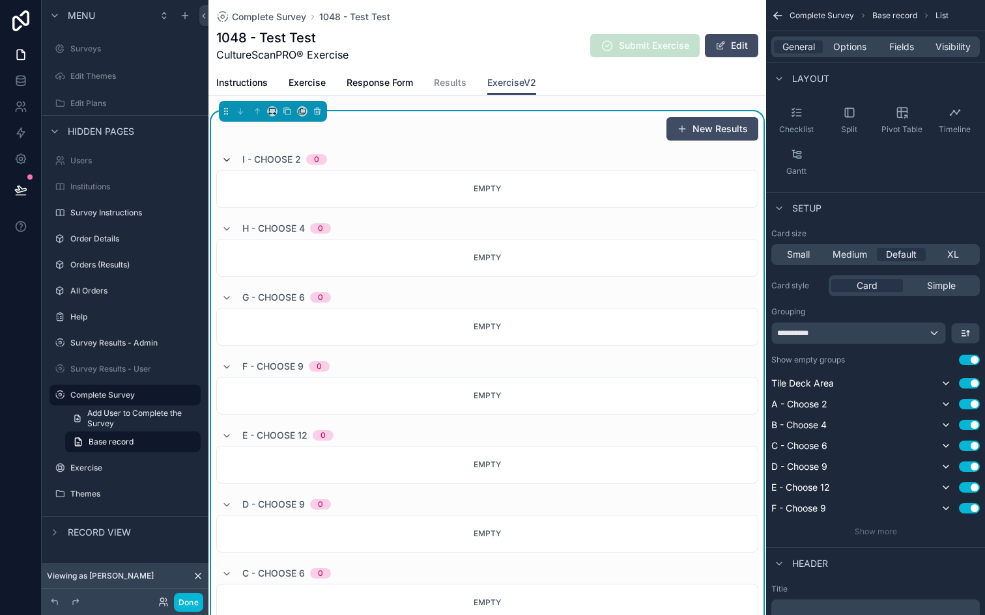
click at [225, 159] on icon "scrollable content" at bounding box center [226, 160] width 10 height 10
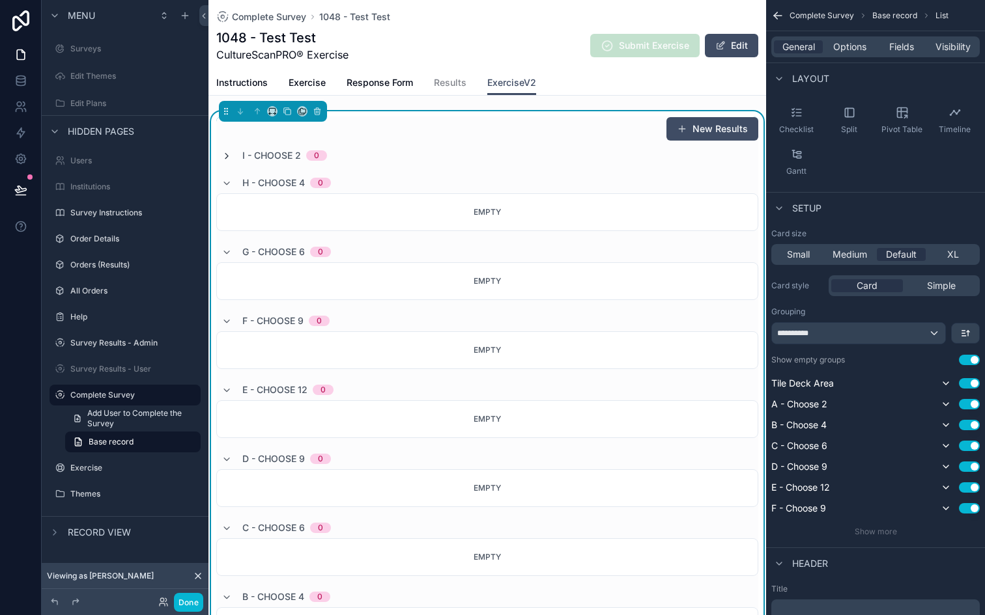
click at [225, 159] on icon "scrollable content" at bounding box center [226, 156] width 10 height 10
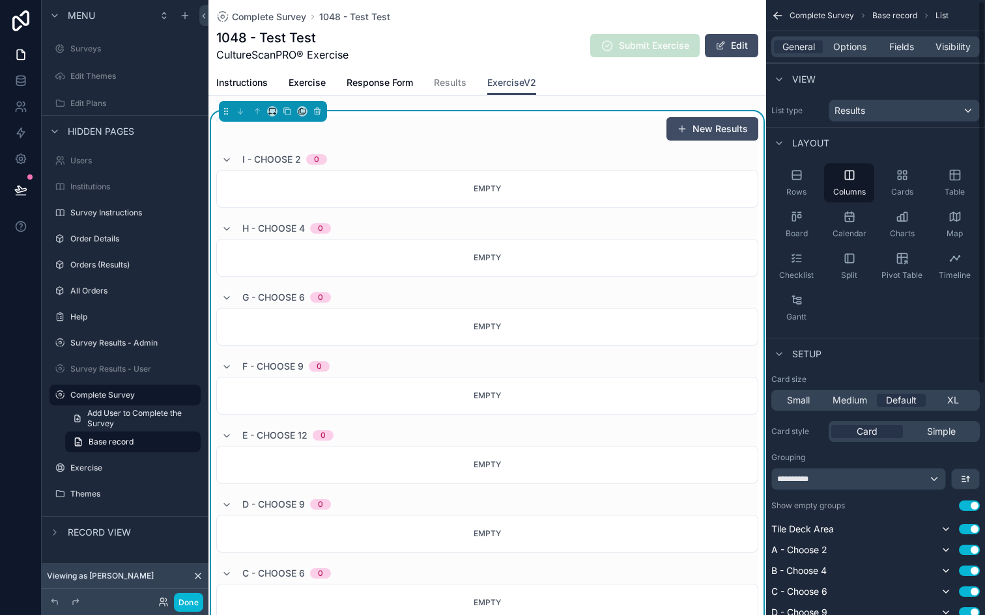
scroll to position [35, 0]
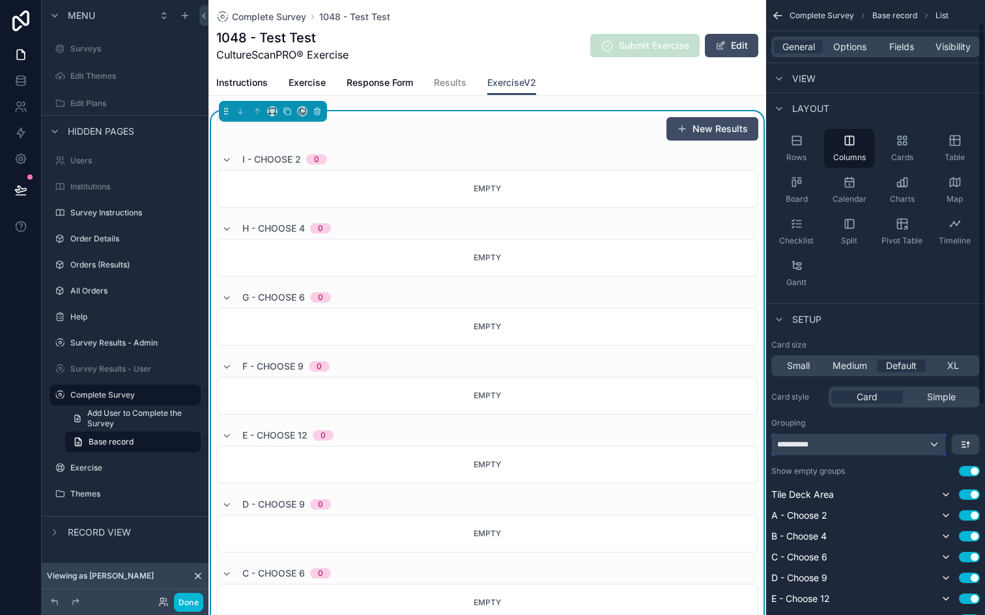
click at [883, 451] on div "**********" at bounding box center [858, 444] width 173 height 21
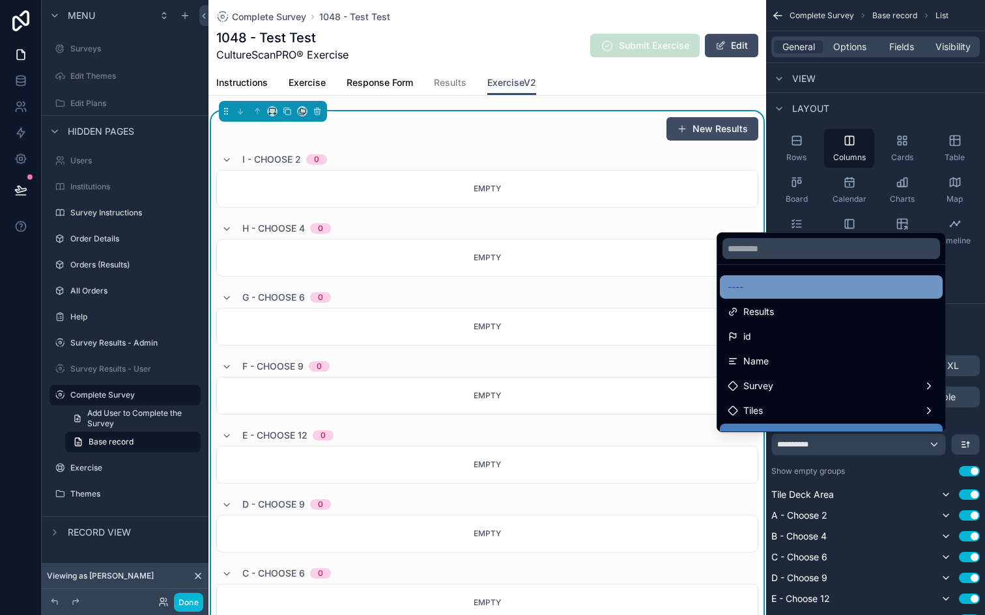
click at [800, 294] on div "----" at bounding box center [830, 287] width 207 height 16
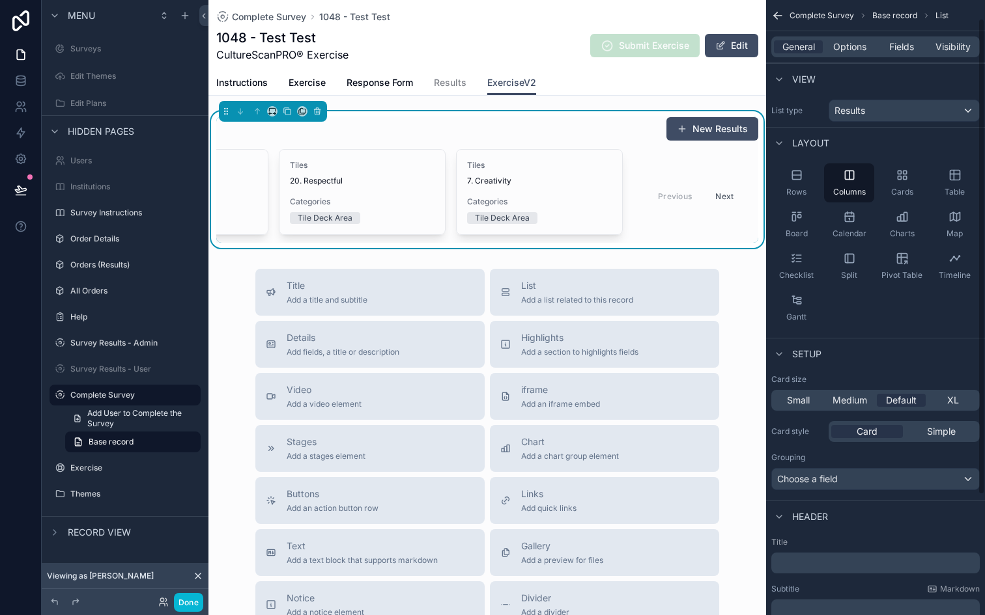
scroll to position [140, 0]
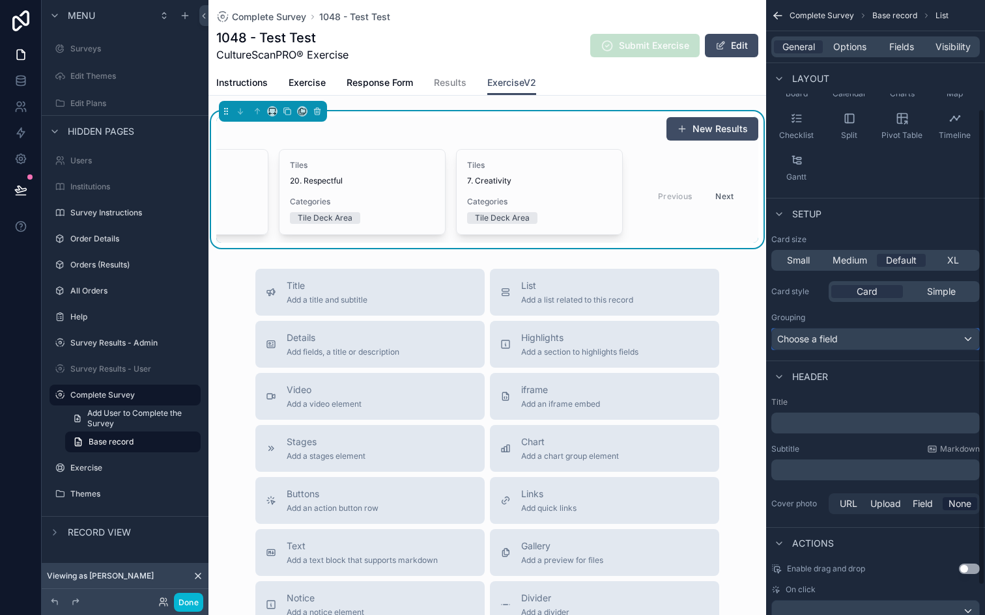
click at [854, 339] on div "Choose a field" at bounding box center [875, 339] width 207 height 21
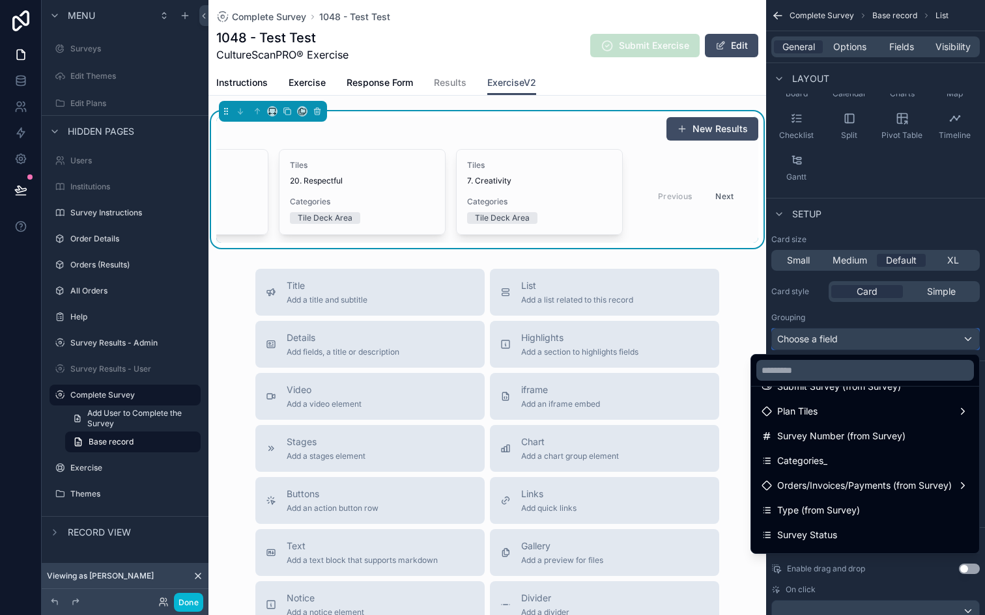
scroll to position [221, 0]
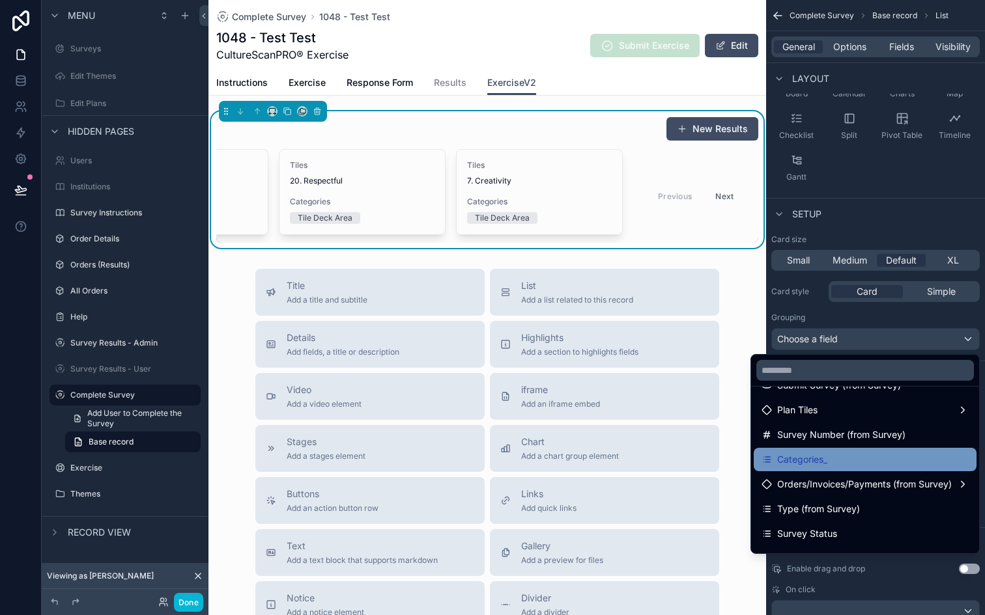
click at [841, 468] on div "Categories_" at bounding box center [864, 459] width 223 height 23
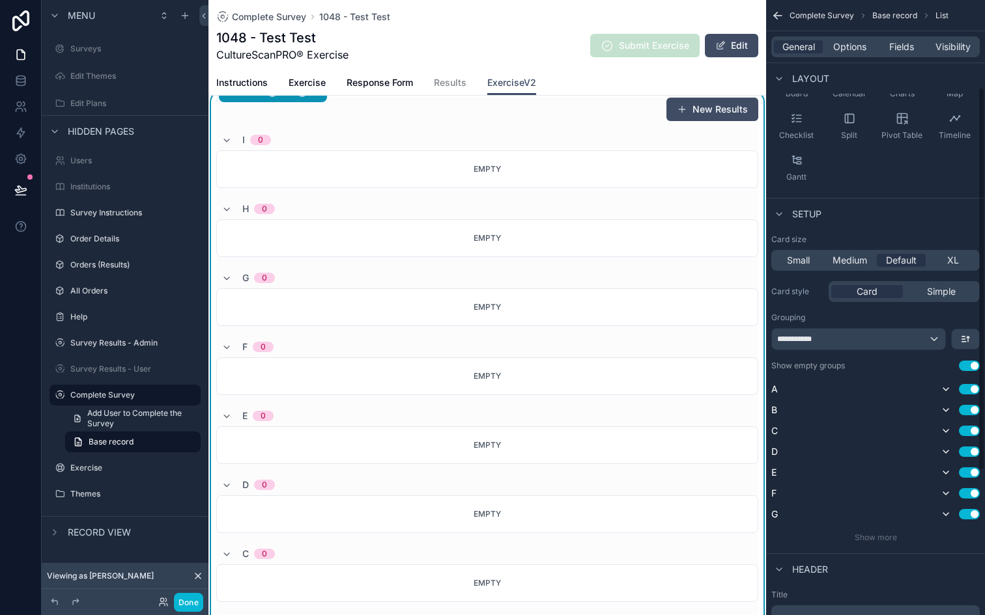
scroll to position [0, 0]
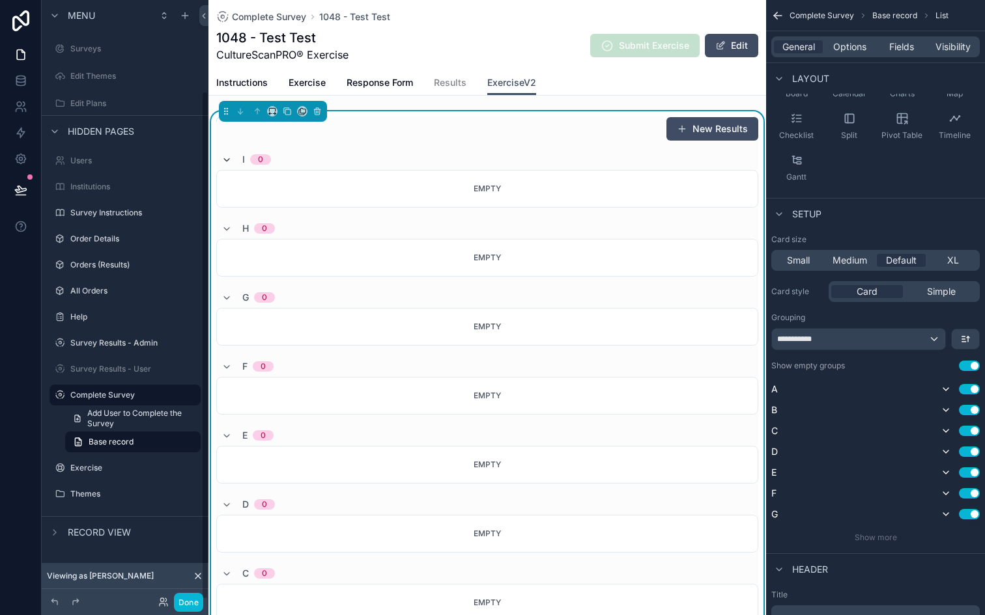
click at [223, 156] on icon "scrollable content" at bounding box center [226, 160] width 10 height 10
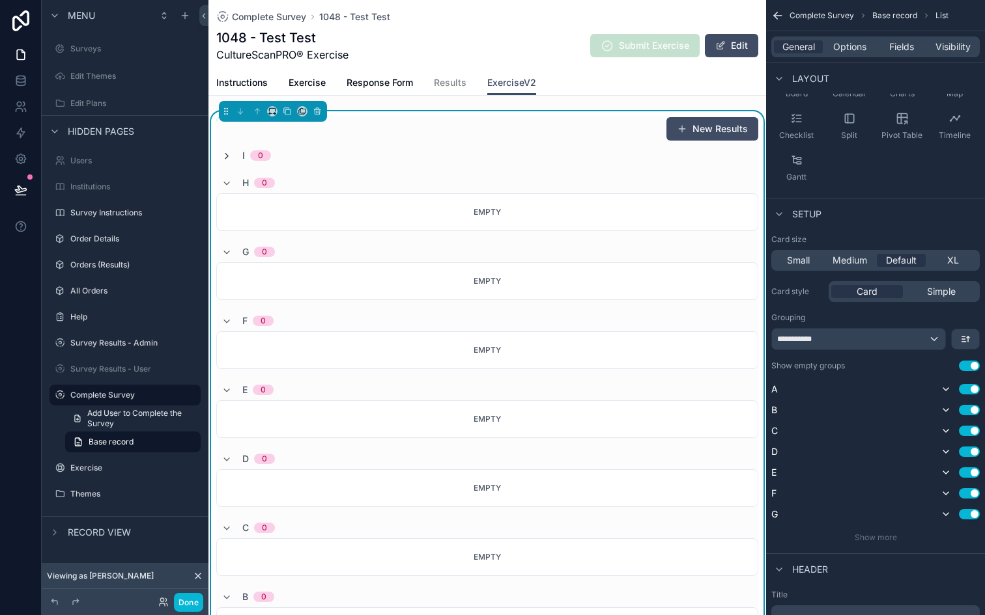
click at [223, 156] on icon "scrollable content" at bounding box center [226, 156] width 10 height 10
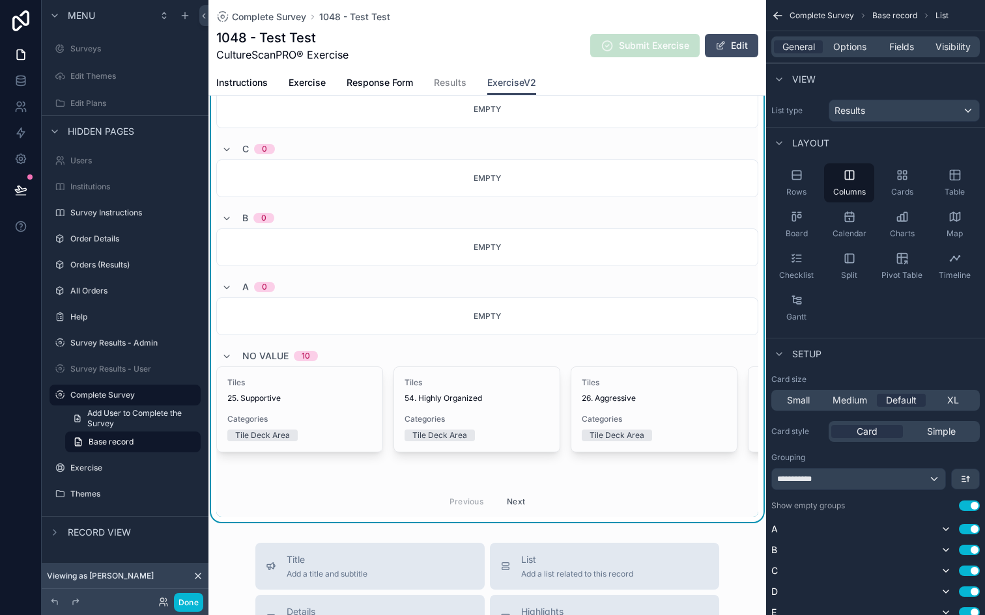
scroll to position [423, 0]
click at [829, 477] on div "**********" at bounding box center [858, 479] width 173 height 21
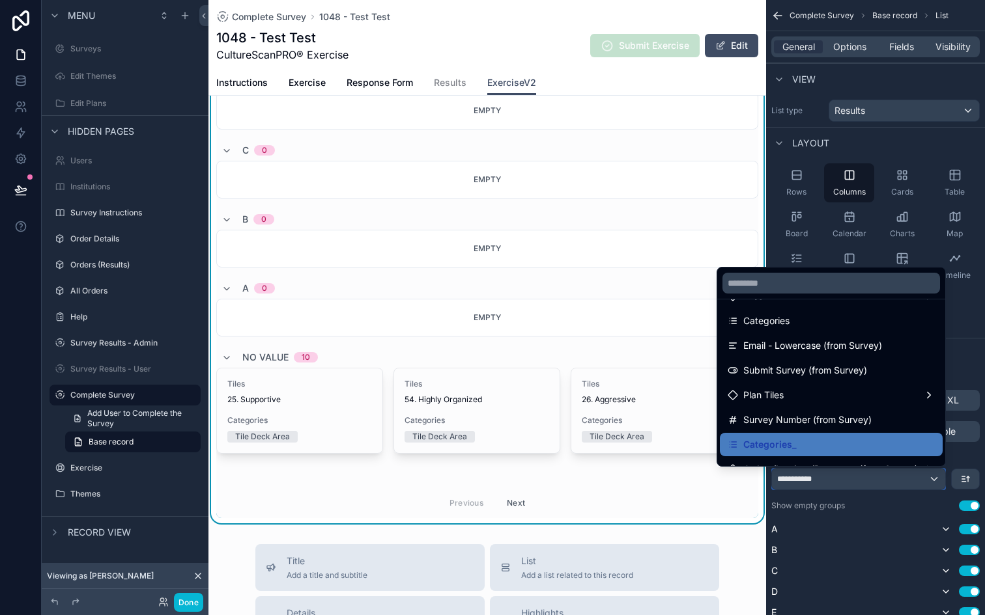
scroll to position [157, 0]
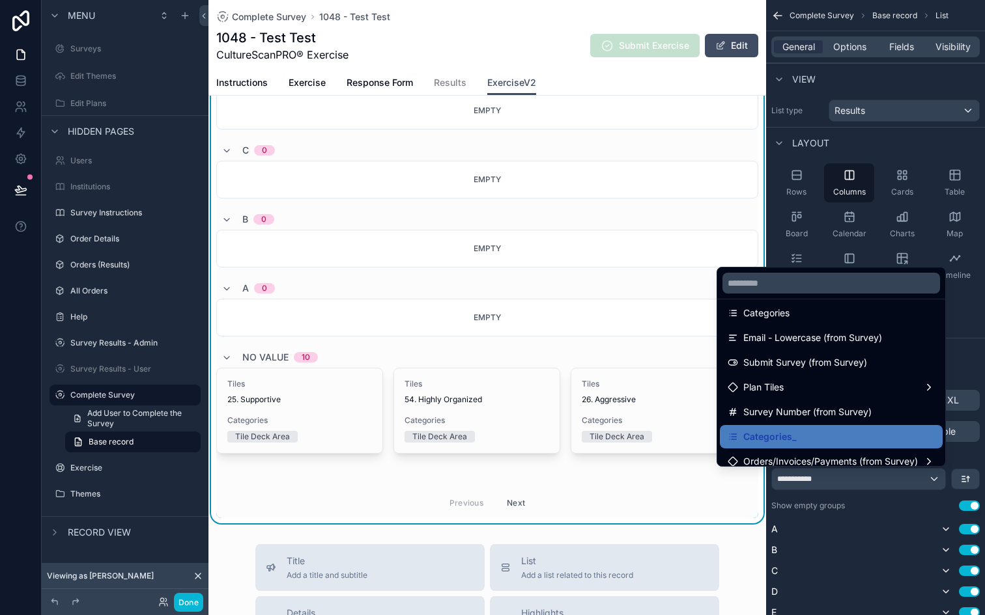
click at [822, 390] on div "Plan Tiles" at bounding box center [830, 388] width 207 height 16
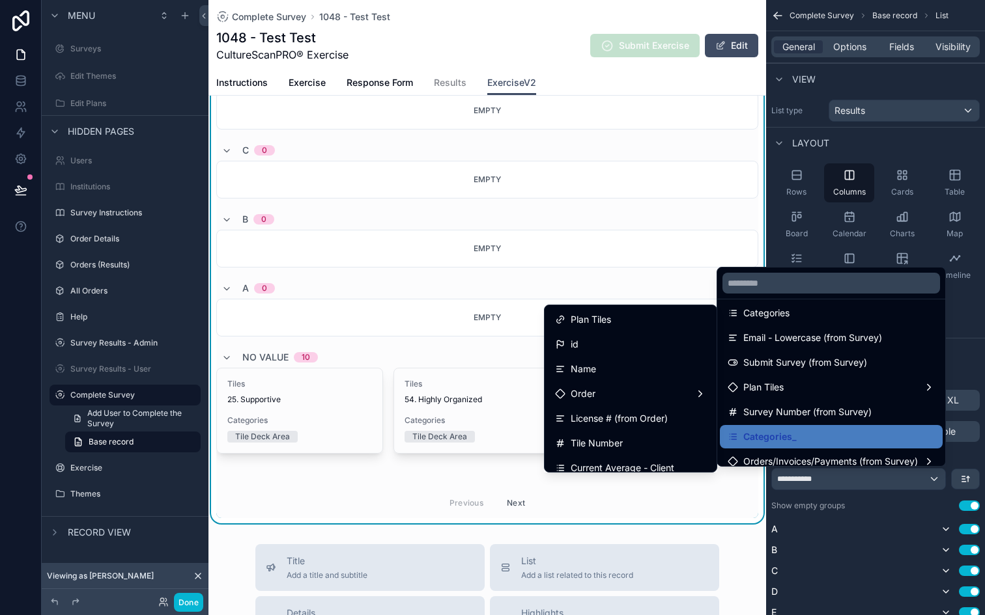
click at [822, 390] on div "Plan Tiles" at bounding box center [830, 388] width 207 height 16
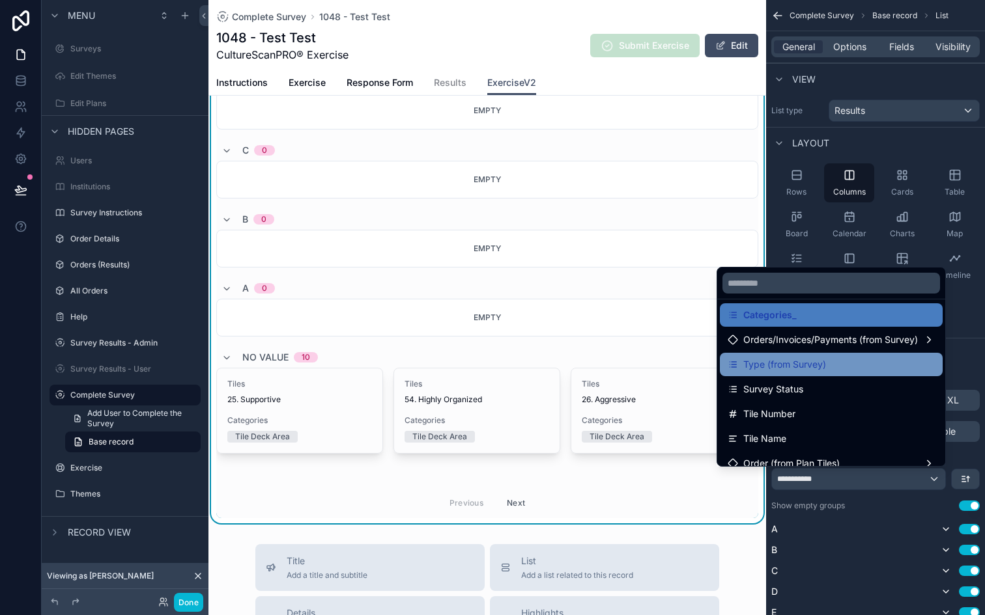
scroll to position [284, 0]
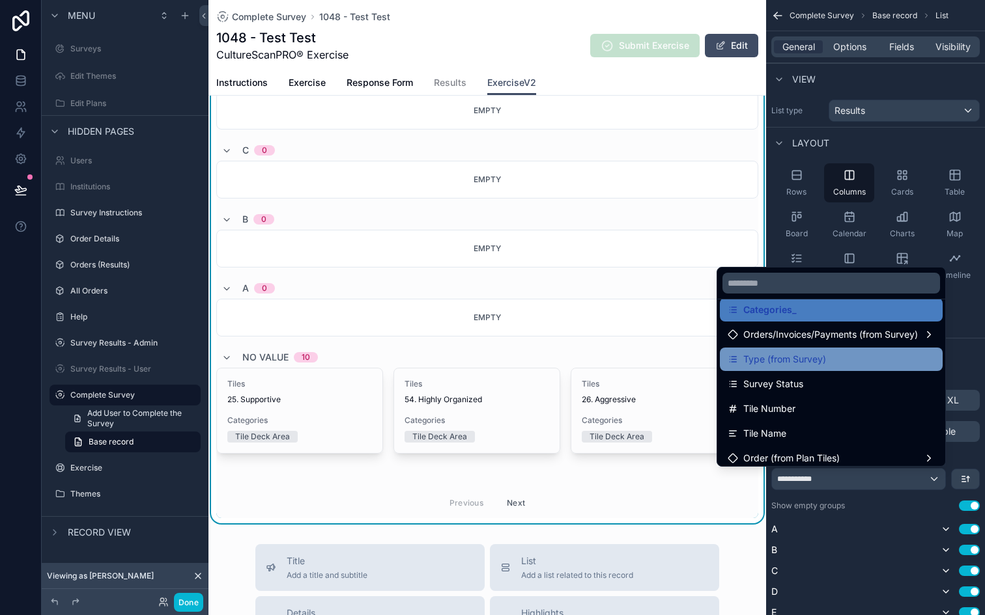
click at [806, 365] on span "Type (from Survey)" at bounding box center [784, 360] width 83 height 16
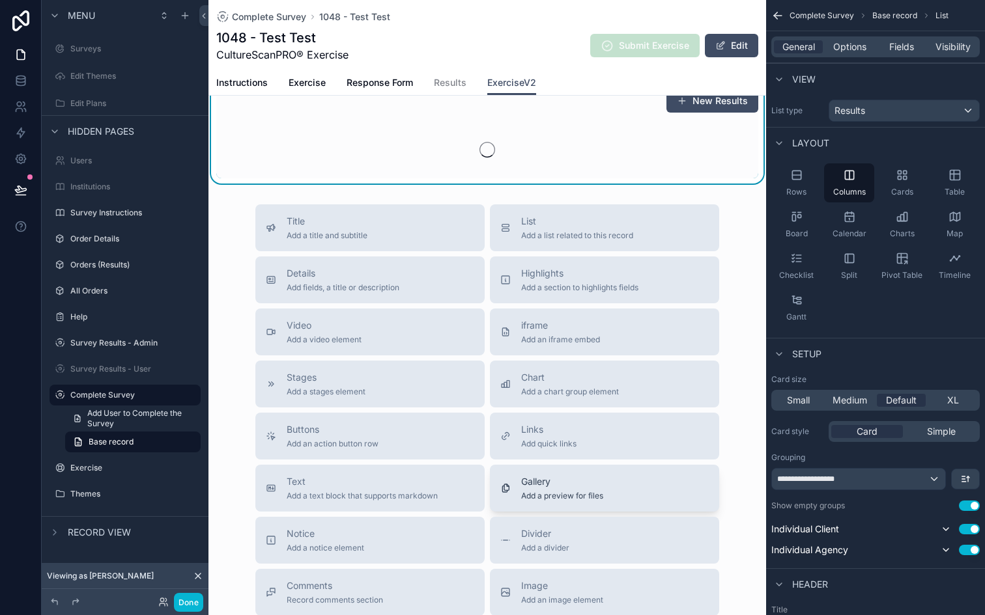
scroll to position [0, 0]
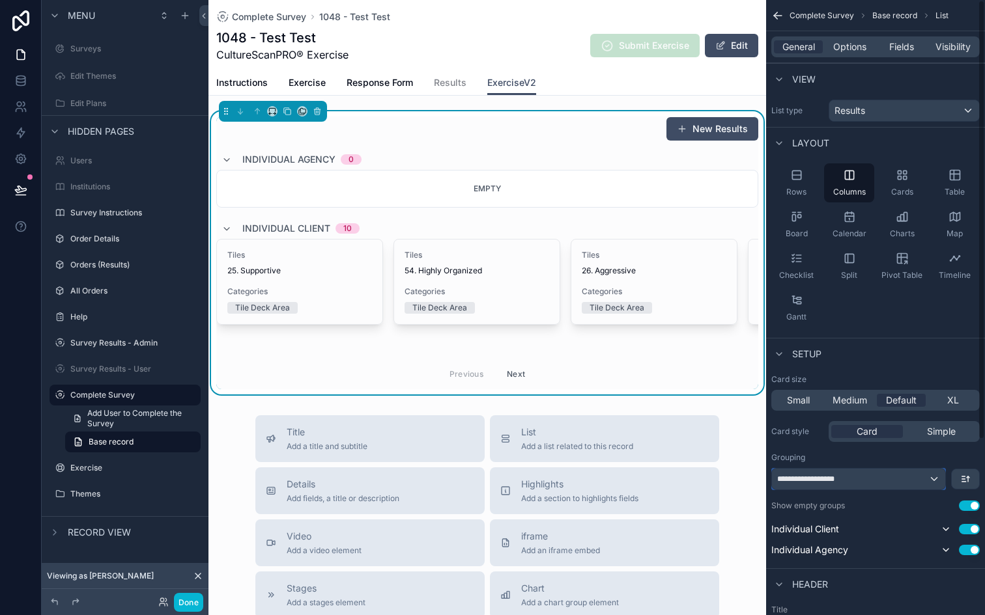
click at [878, 480] on div "**********" at bounding box center [858, 479] width 173 height 21
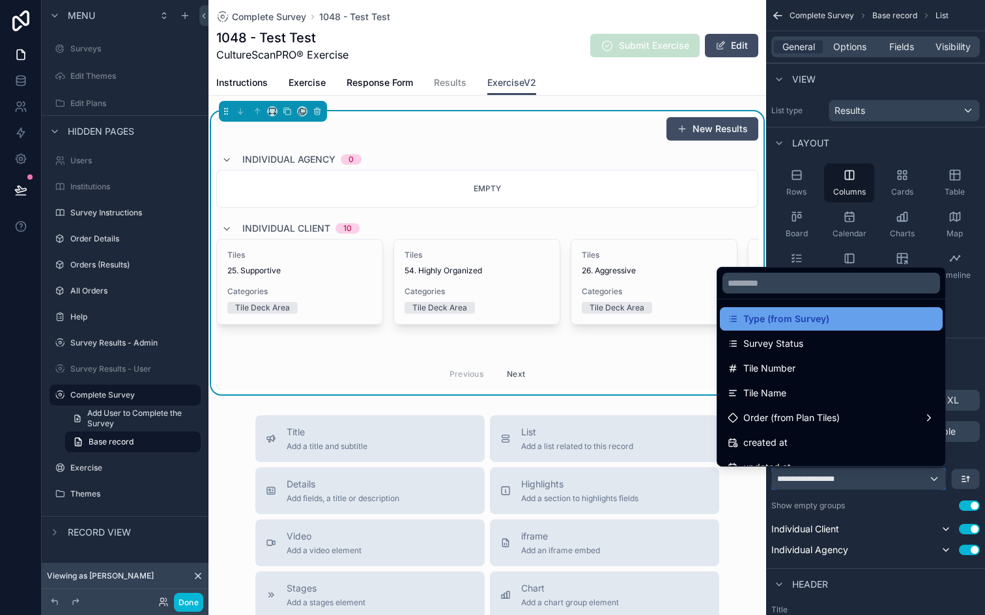
scroll to position [365, 0]
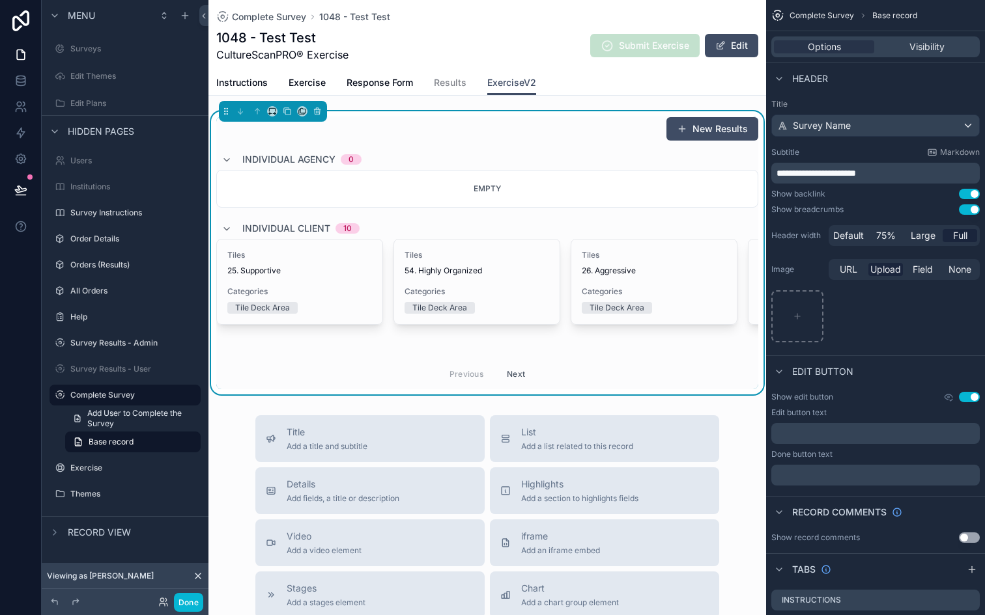
click at [486, 137] on div "New Results" at bounding box center [487, 129] width 542 height 25
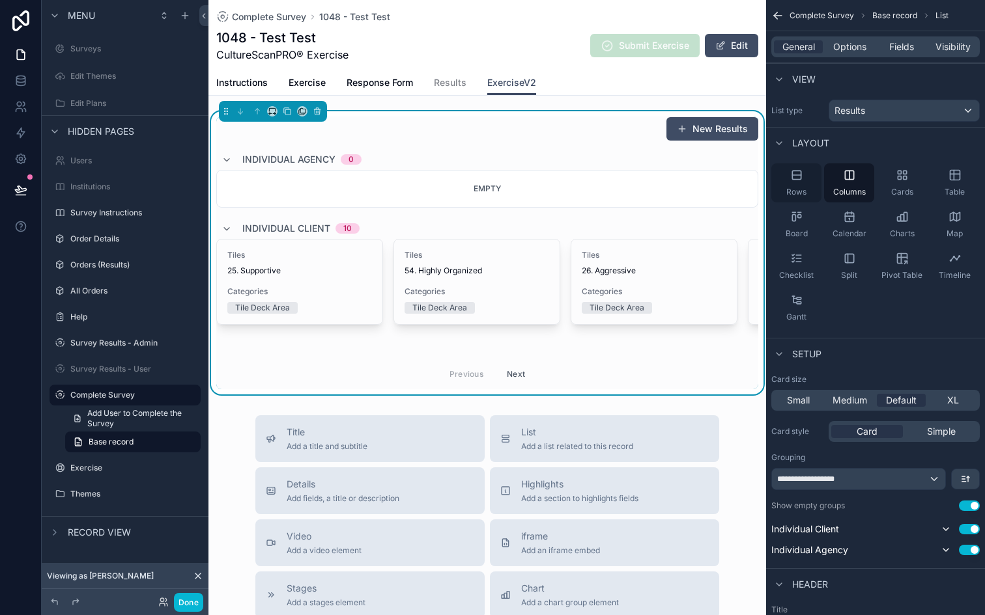
click at [783, 173] on div "Rows" at bounding box center [796, 182] width 50 height 39
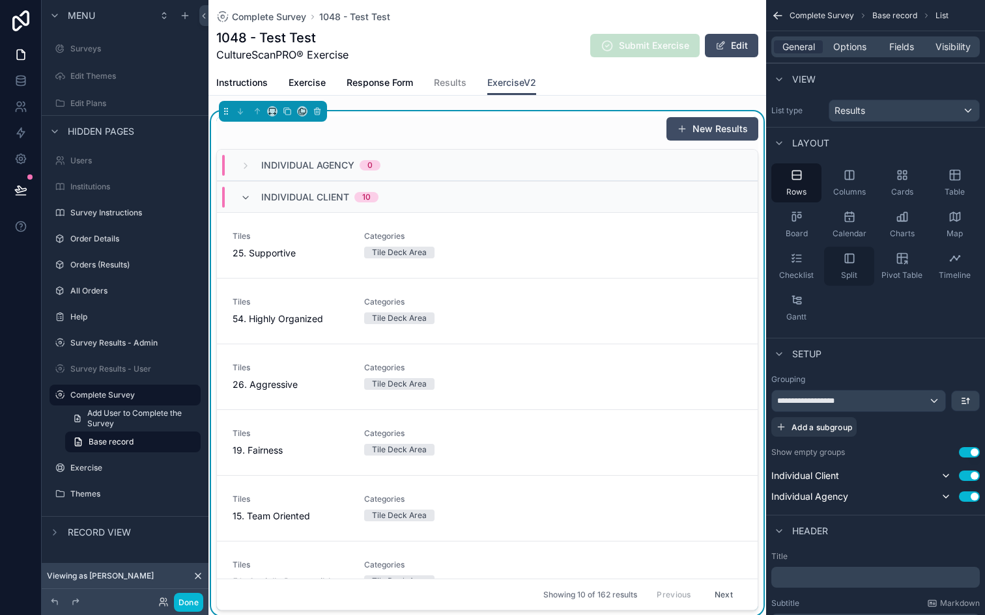
click at [848, 259] on icon "scrollable content" at bounding box center [849, 258] width 13 height 13
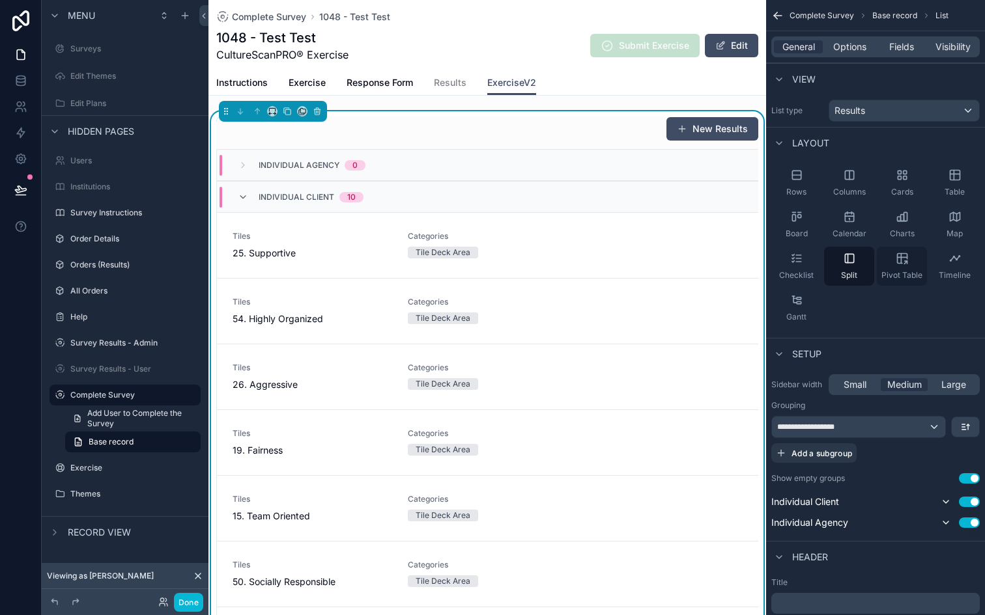
click at [908, 251] on div "Pivot Table" at bounding box center [901, 266] width 50 height 39
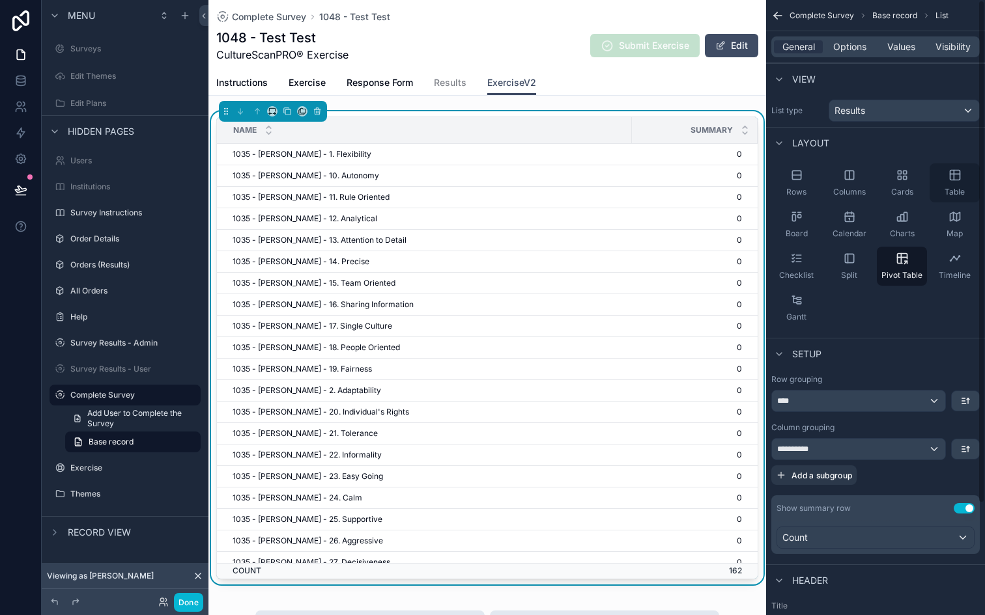
click at [954, 180] on icon "scrollable content" at bounding box center [954, 176] width 10 height 10
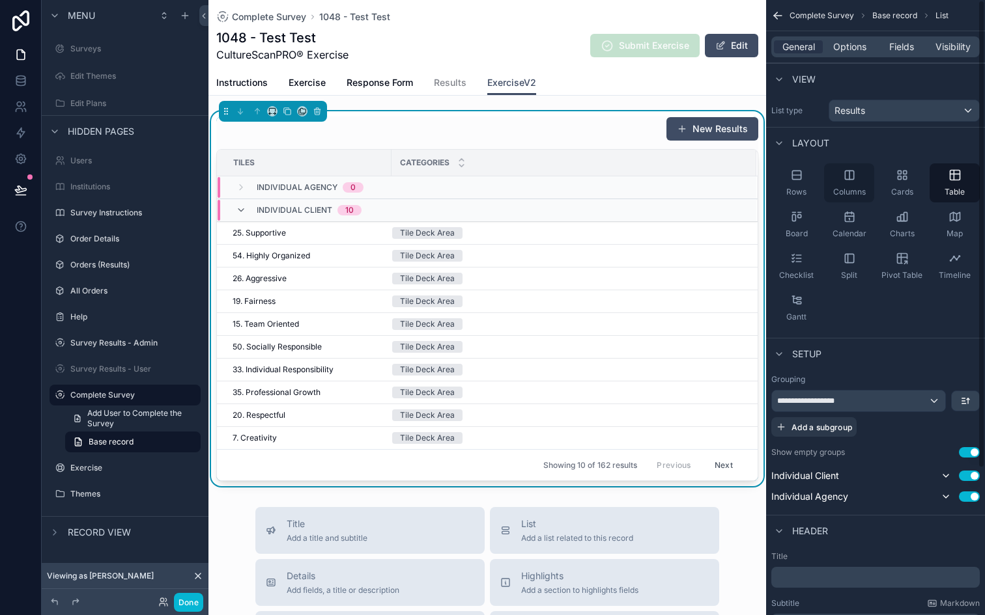
click at [851, 182] on div "Columns" at bounding box center [849, 182] width 50 height 39
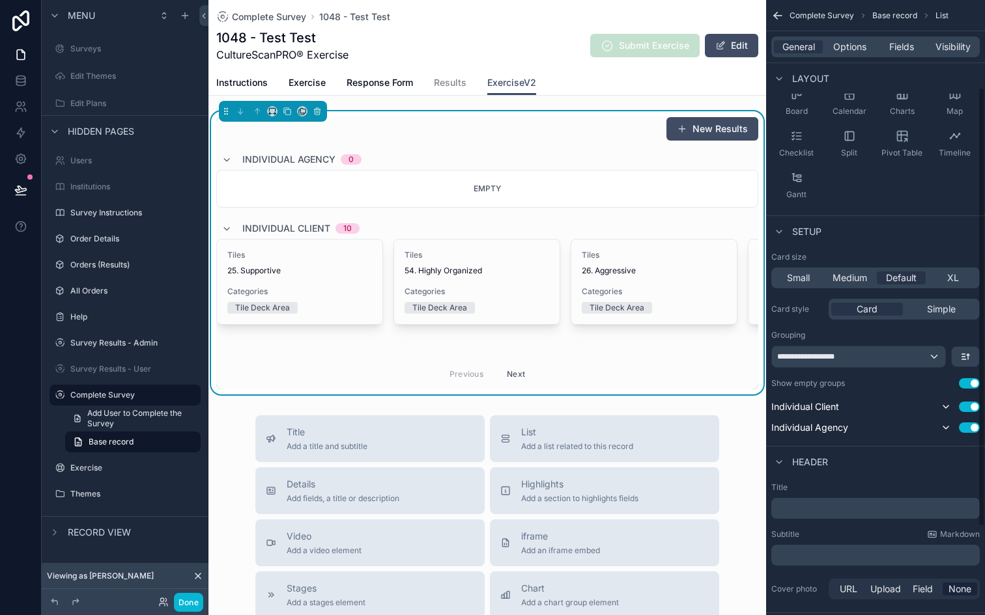
scroll to position [137, 0]
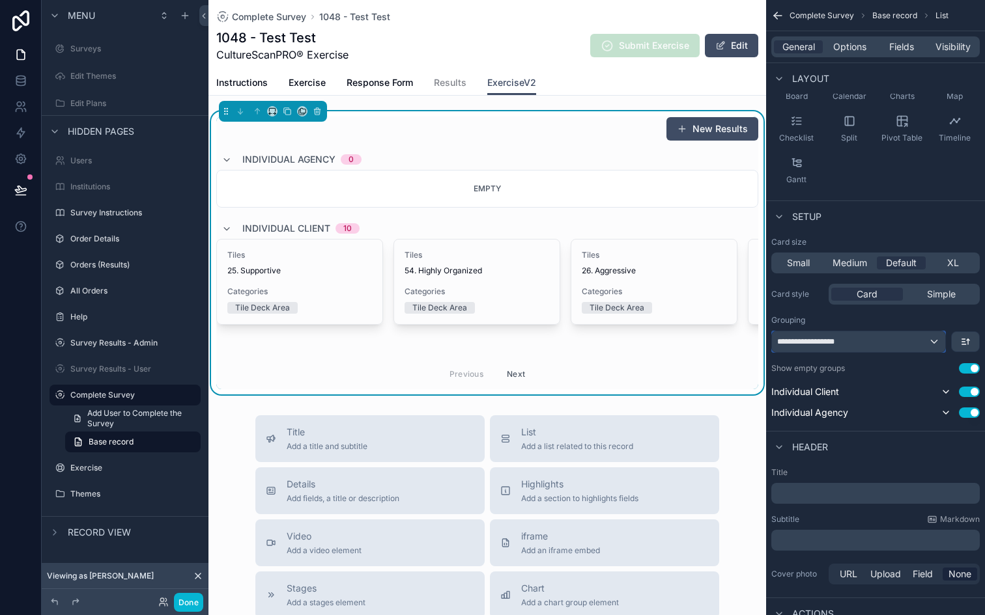
click at [934, 339] on div "**********" at bounding box center [858, 341] width 173 height 21
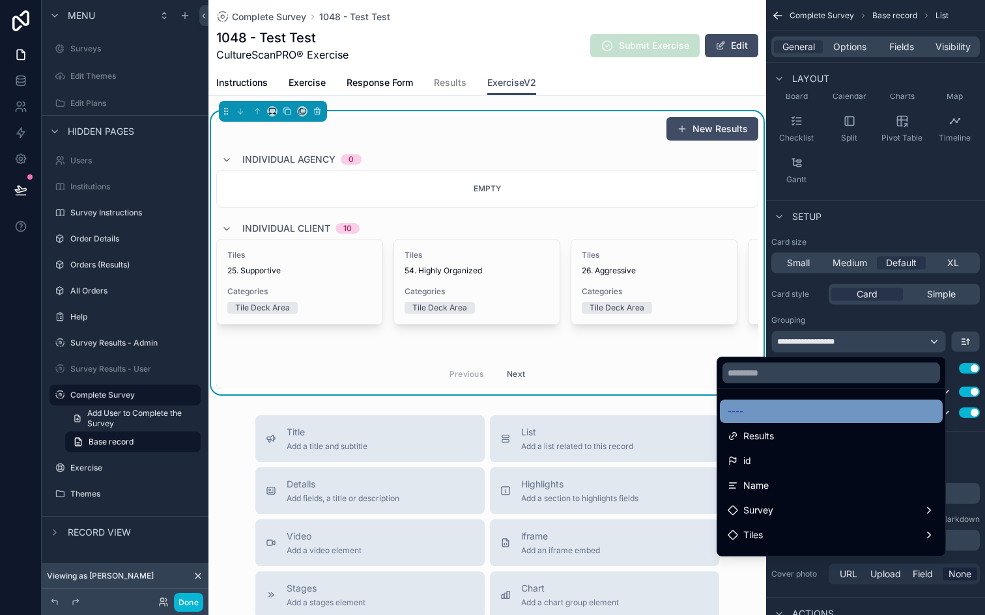
click at [790, 410] on div "----" at bounding box center [830, 412] width 207 height 16
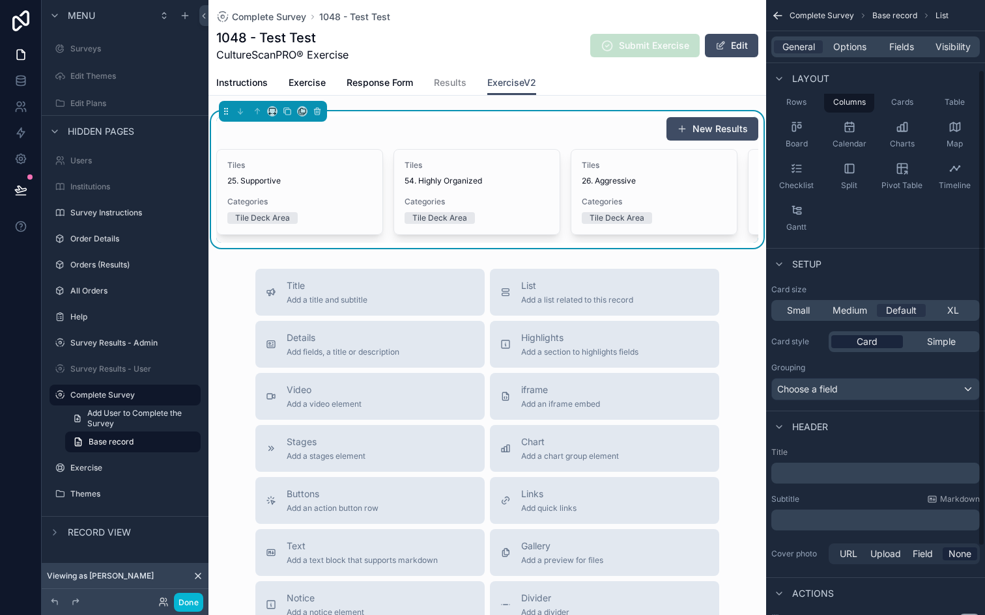
scroll to position [0, 0]
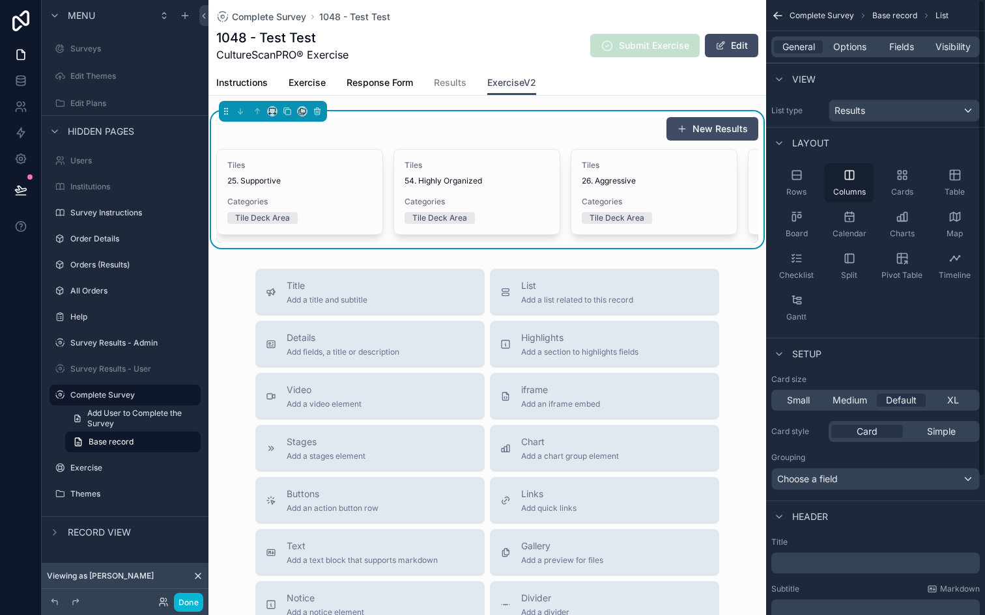
click at [854, 176] on icon "scrollable content" at bounding box center [849, 175] width 13 height 13
click at [856, 46] on span "Options" at bounding box center [849, 46] width 33 height 13
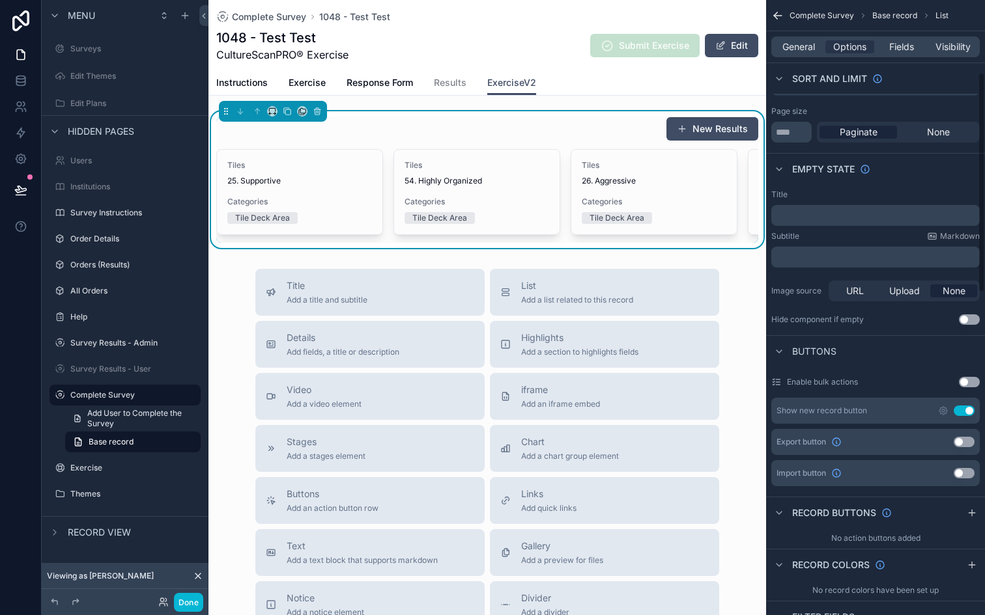
scroll to position [256, 0]
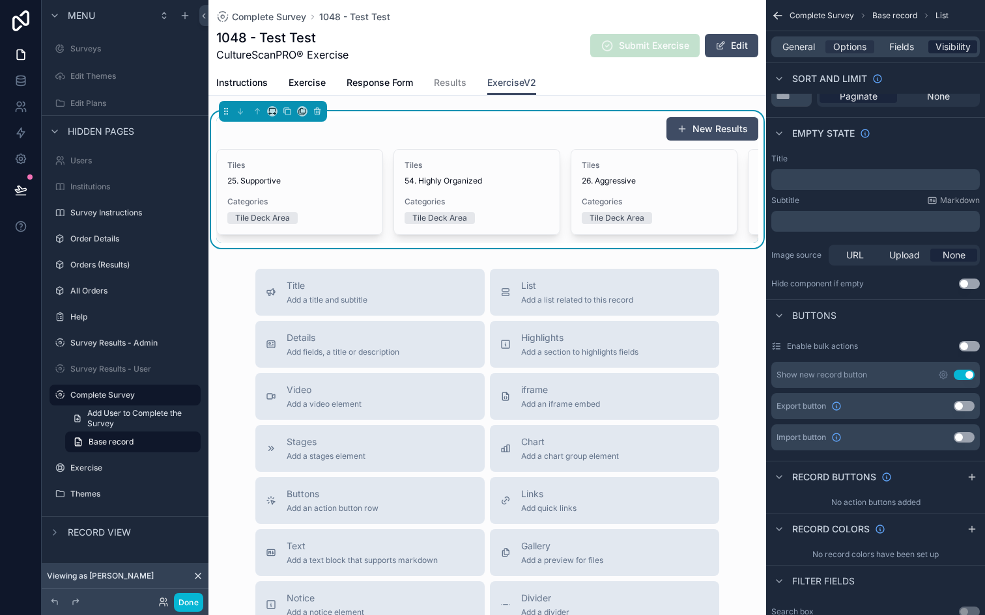
click at [941, 50] on span "Visibility" at bounding box center [952, 46] width 35 height 13
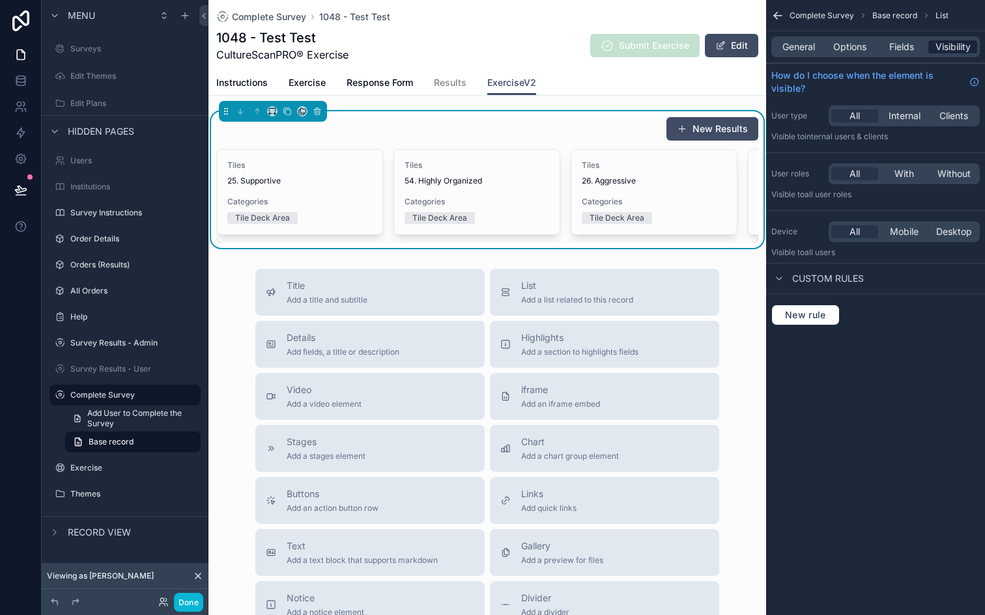
scroll to position [0, 0]
click at [916, 50] on div "Fields" at bounding box center [900, 46] width 49 height 13
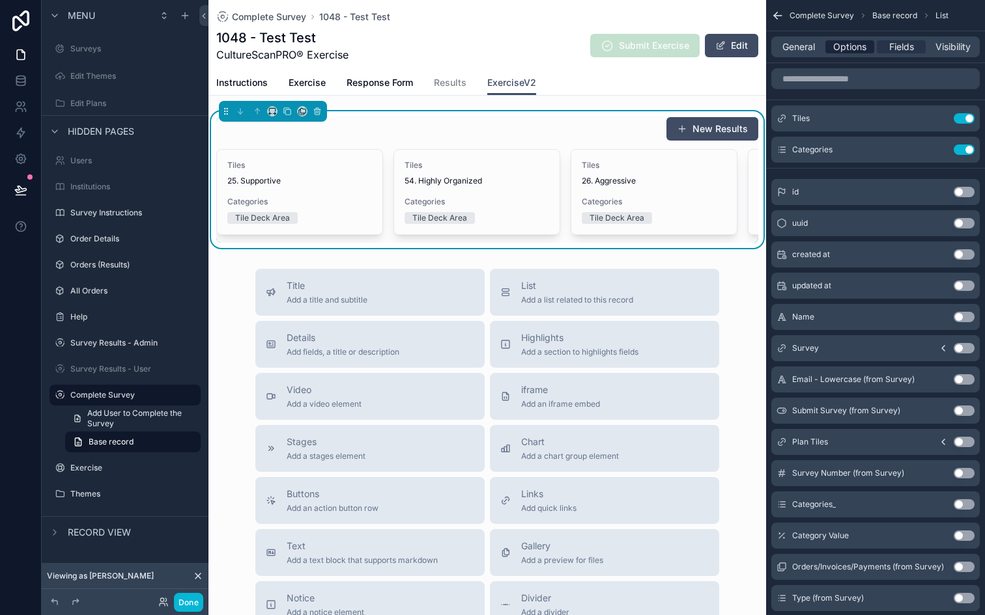
click at [845, 42] on span "Options" at bounding box center [849, 46] width 33 height 13
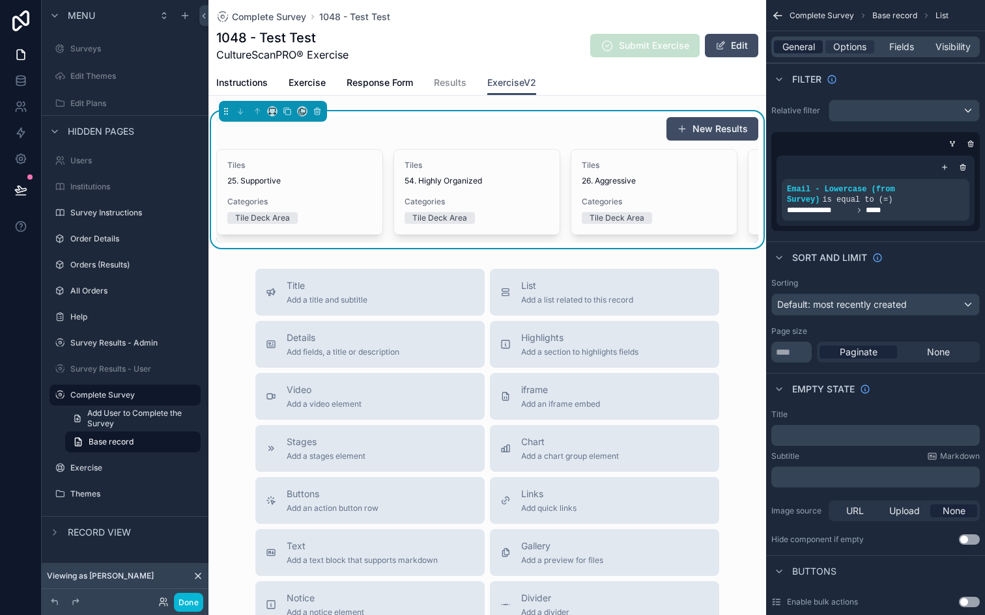
click at [792, 43] on span "General" at bounding box center [798, 46] width 33 height 13
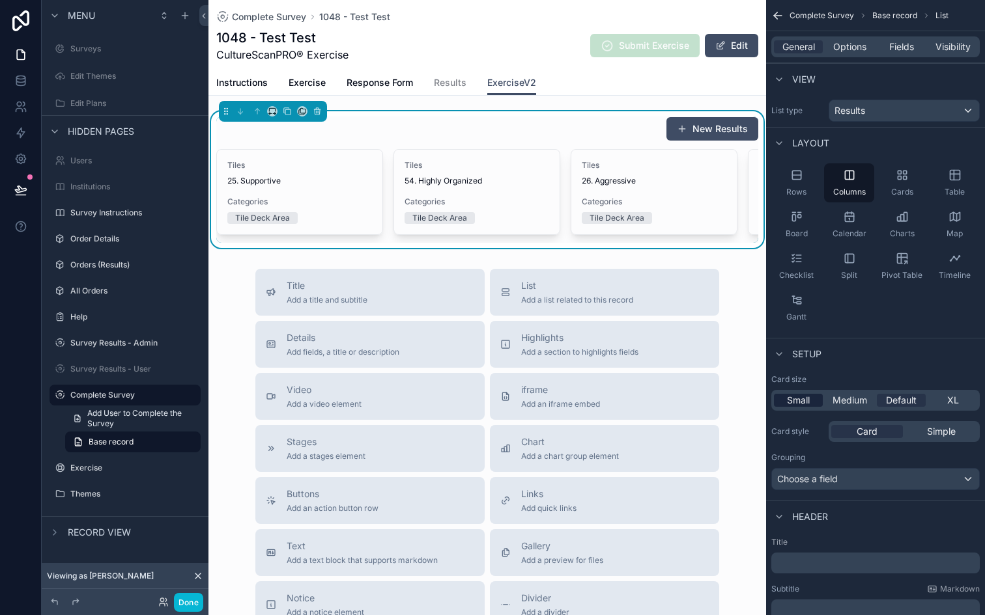
click at [794, 399] on span "Small" at bounding box center [798, 400] width 23 height 13
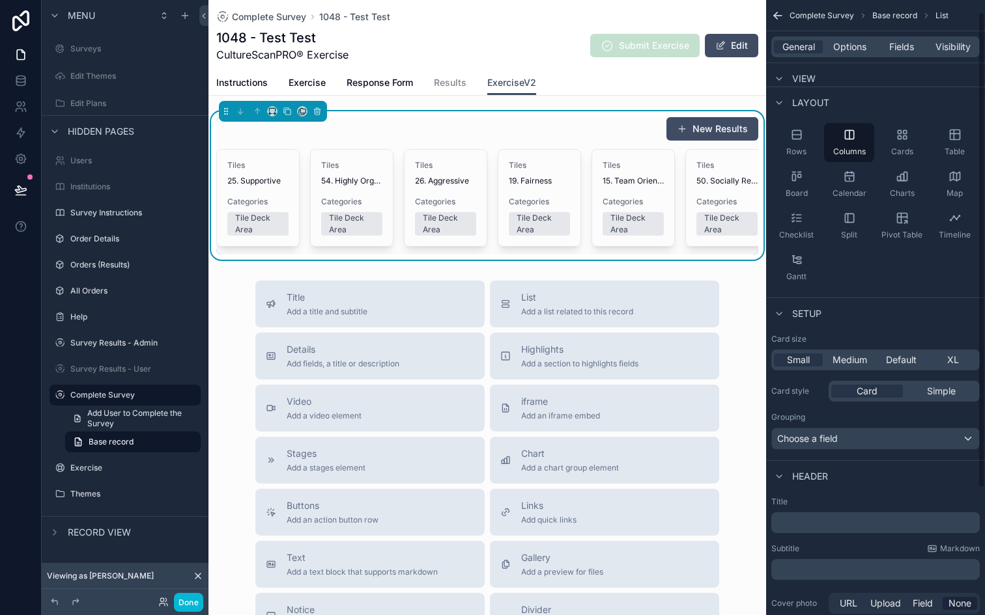
scroll to position [42, 0]
click at [932, 388] on span "Simple" at bounding box center [941, 389] width 29 height 13
click at [875, 391] on span "Card" at bounding box center [866, 389] width 21 height 13
click at [860, 360] on span "Medium" at bounding box center [849, 358] width 35 height 13
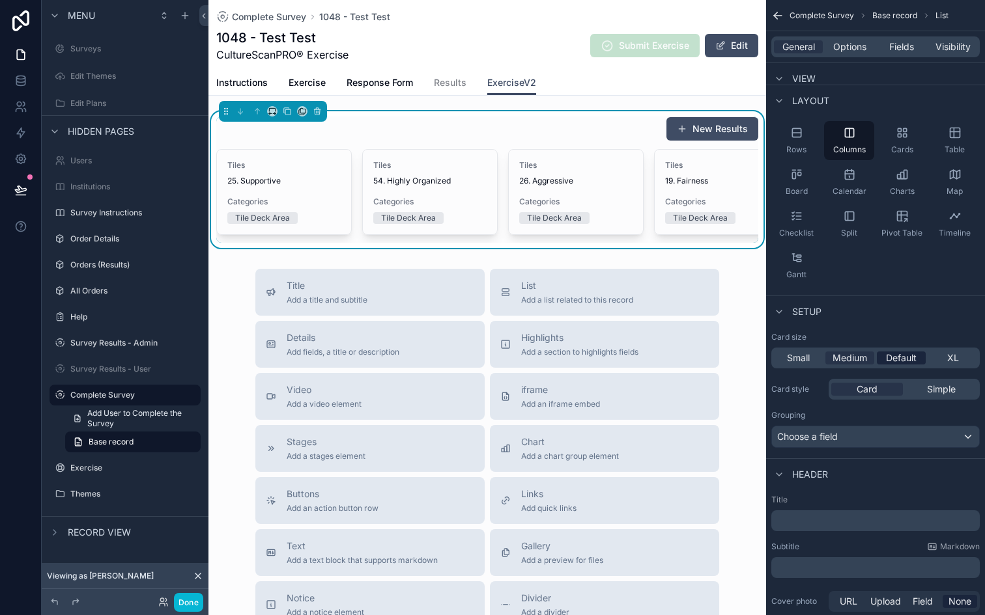
click at [891, 356] on span "Default" at bounding box center [901, 358] width 31 height 13
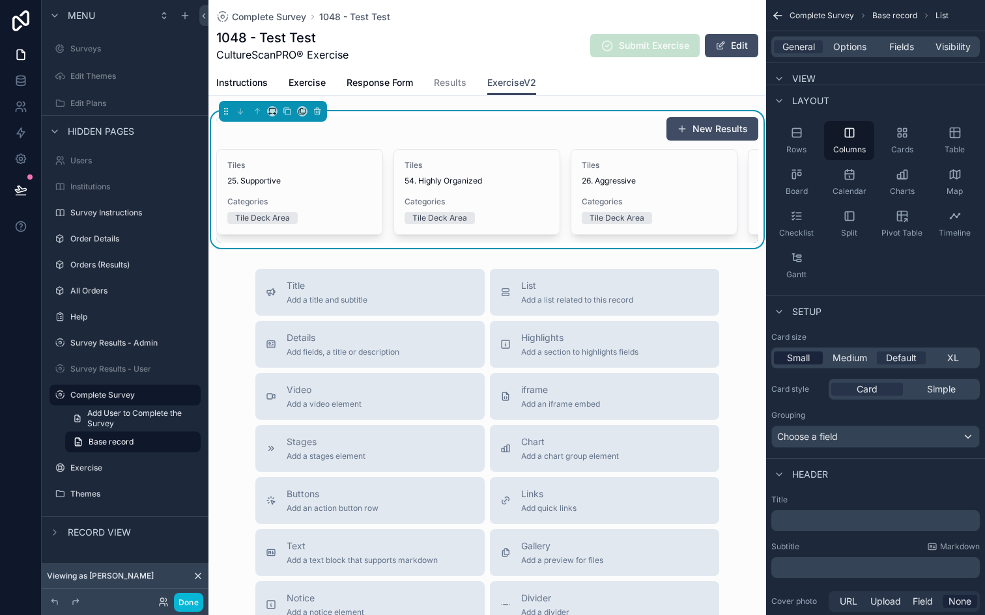
click at [789, 354] on span "Small" at bounding box center [798, 358] width 23 height 13
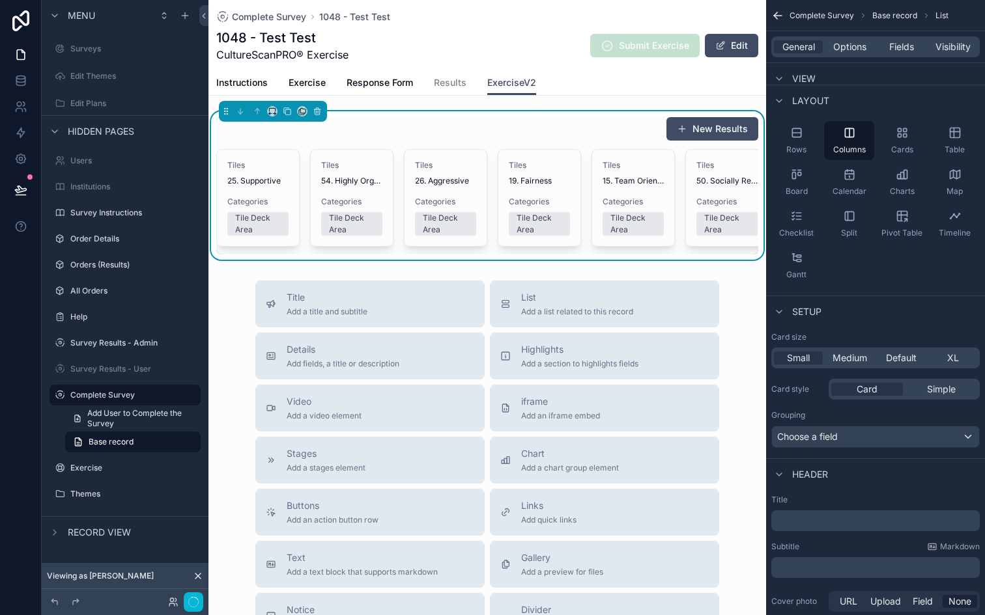
scroll to position [0, 0]
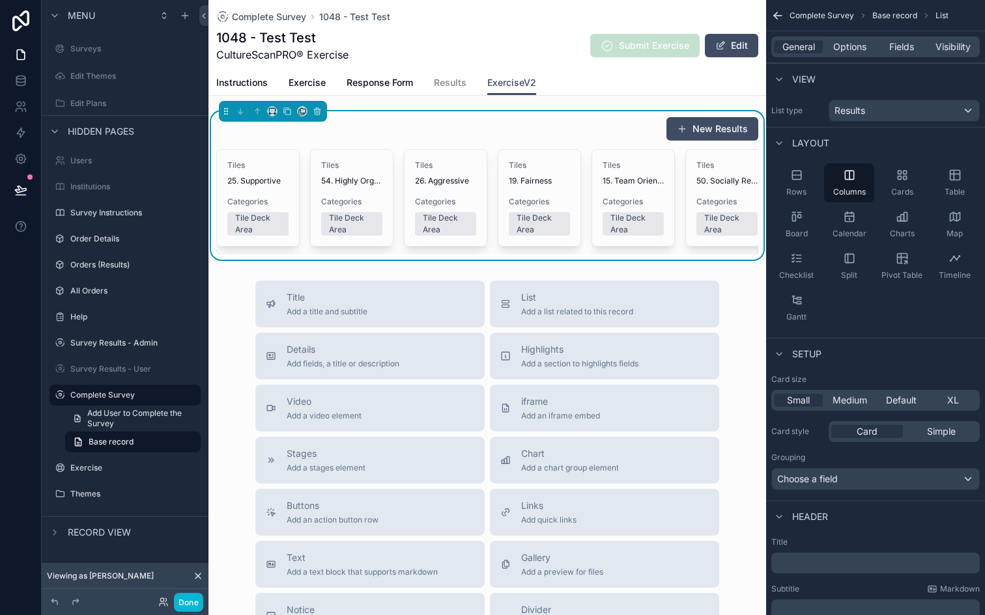
click at [884, 122] on div "List type Results" at bounding box center [875, 110] width 219 height 33
click at [888, 108] on div "Results" at bounding box center [904, 110] width 150 height 21
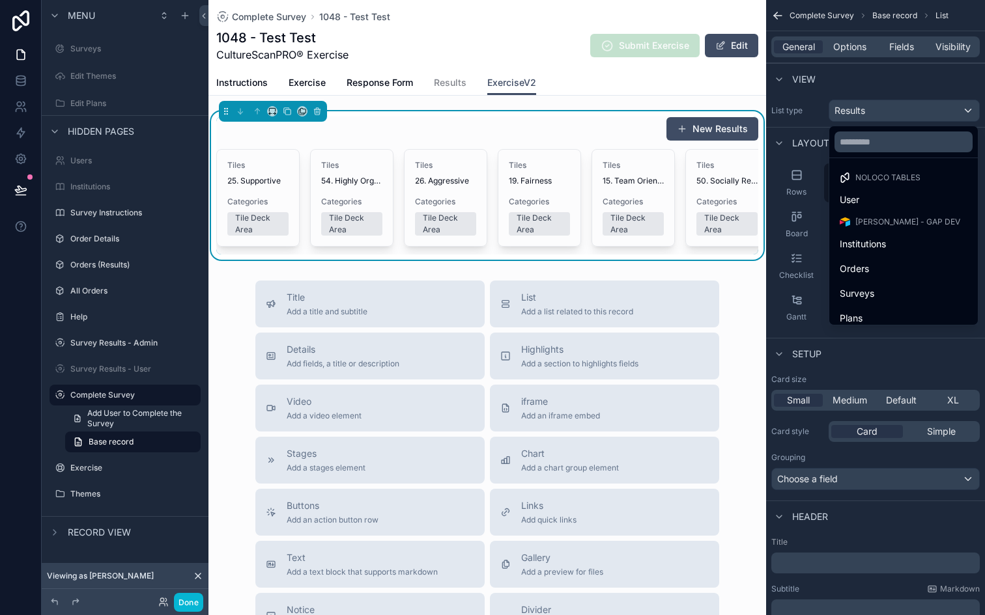
click at [888, 108] on div "scrollable content" at bounding box center [492, 307] width 985 height 615
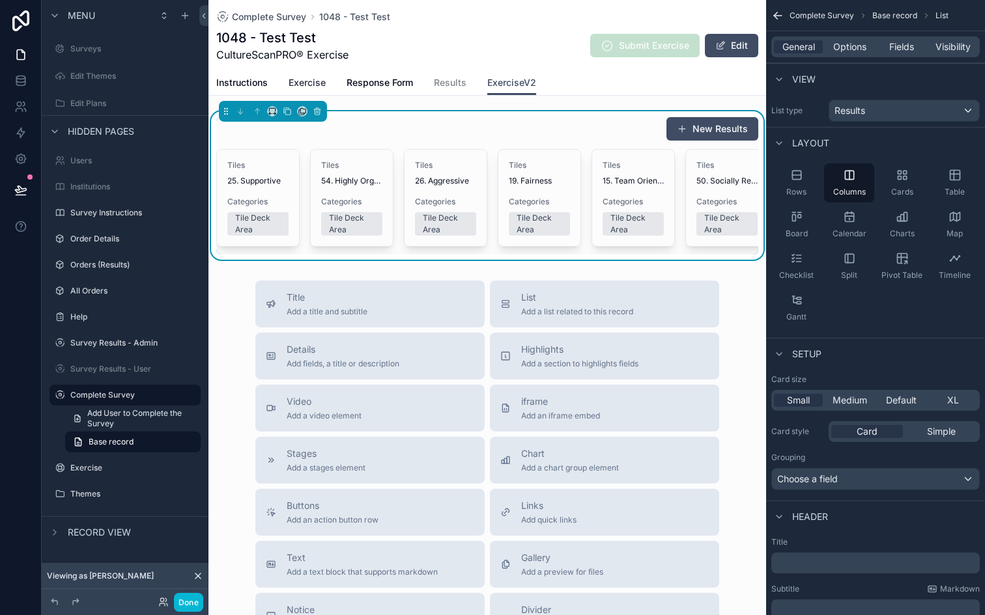
click at [311, 79] on span "Exercise" at bounding box center [306, 82] width 37 height 13
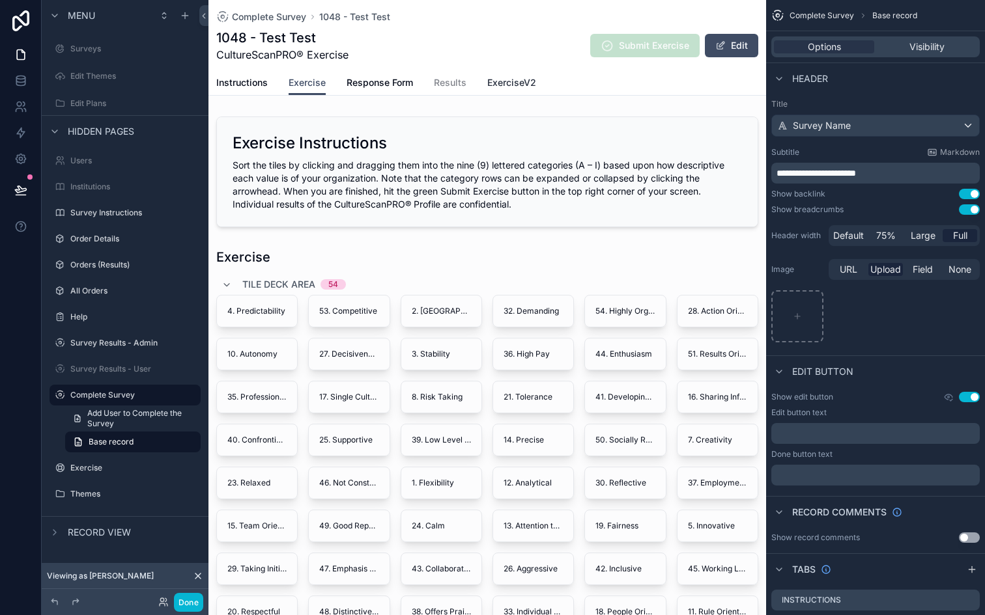
click at [497, 87] on span "ExerciseV2" at bounding box center [511, 82] width 49 height 13
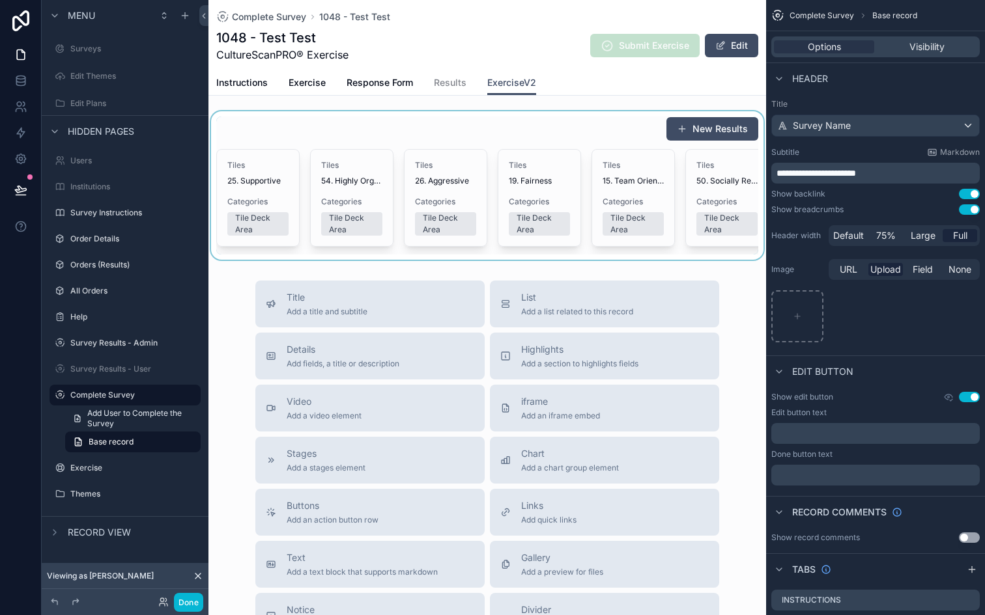
click at [359, 220] on div "scrollable content" at bounding box center [486, 185] width 557 height 148
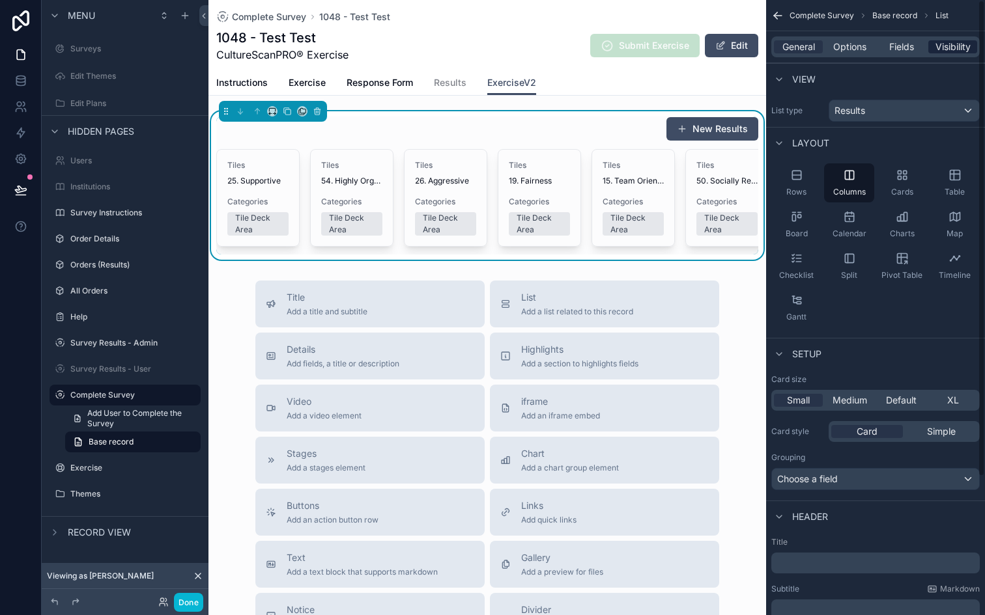
click at [940, 45] on span "Visibility" at bounding box center [952, 46] width 35 height 13
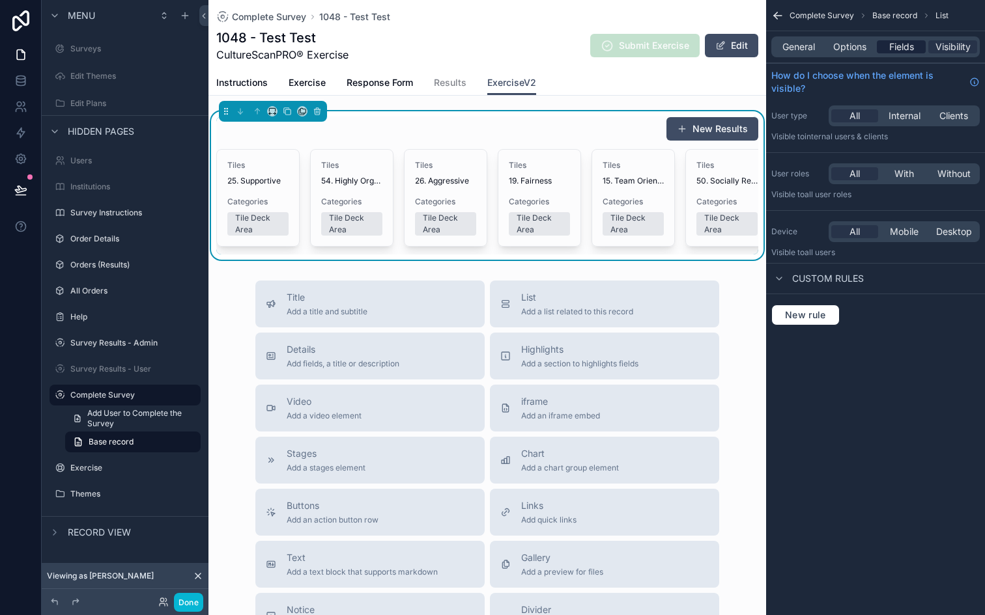
click at [899, 48] on span "Fields" at bounding box center [901, 46] width 25 height 13
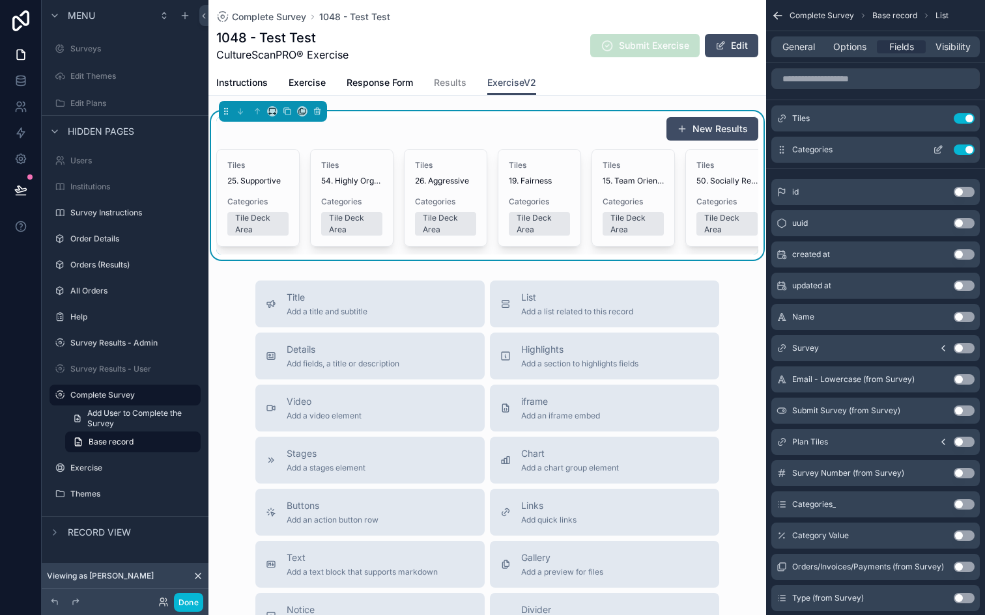
click at [938, 150] on icon "scrollable content" at bounding box center [938, 148] width 5 height 5
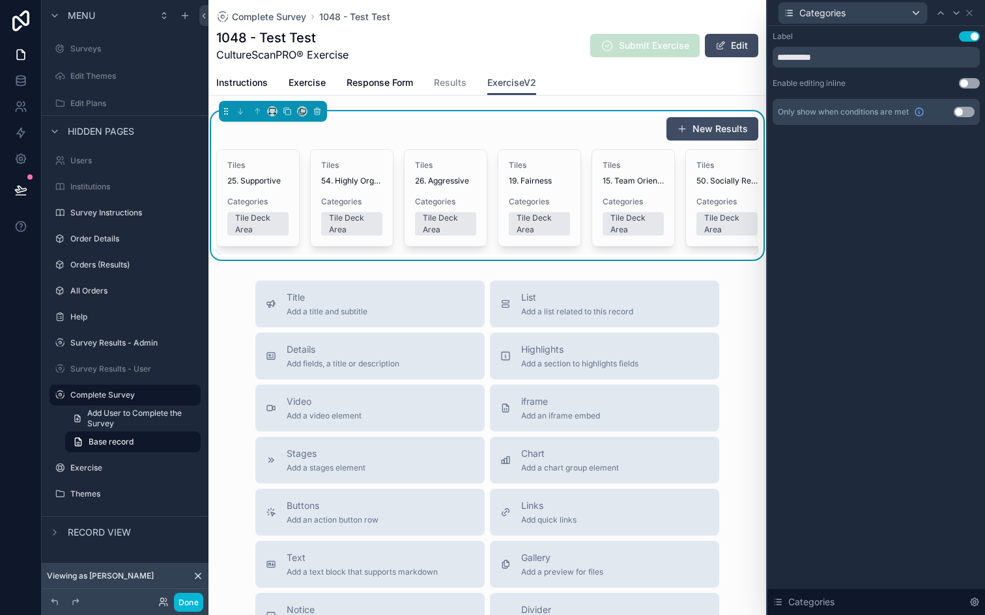
click at [965, 80] on button "Use setting" at bounding box center [968, 83] width 21 height 10
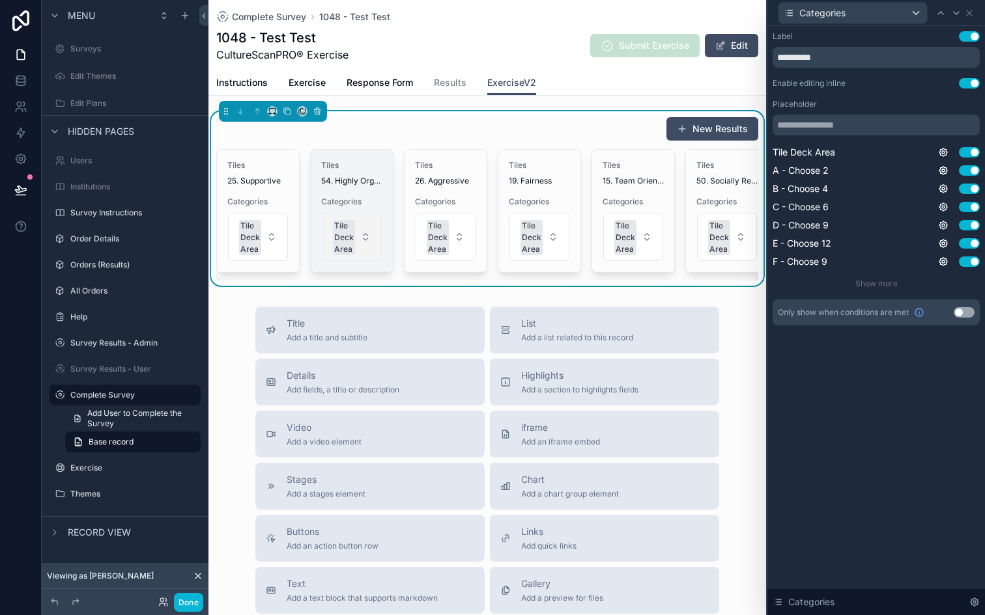
click at [365, 237] on button "Tile Deck Area" at bounding box center [352, 237] width 60 height 48
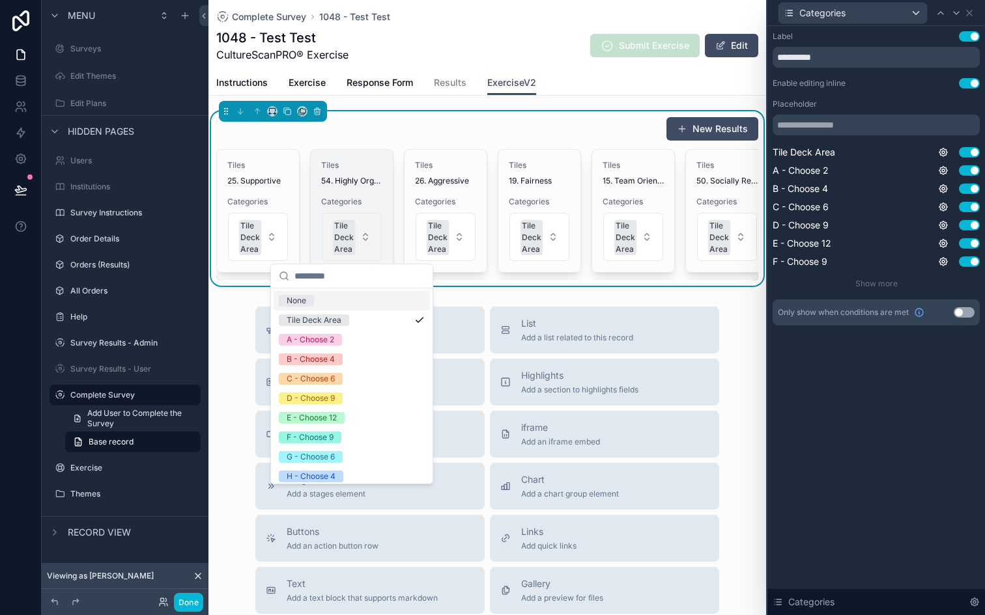
click at [365, 237] on button "Tile Deck Area" at bounding box center [352, 237] width 60 height 48
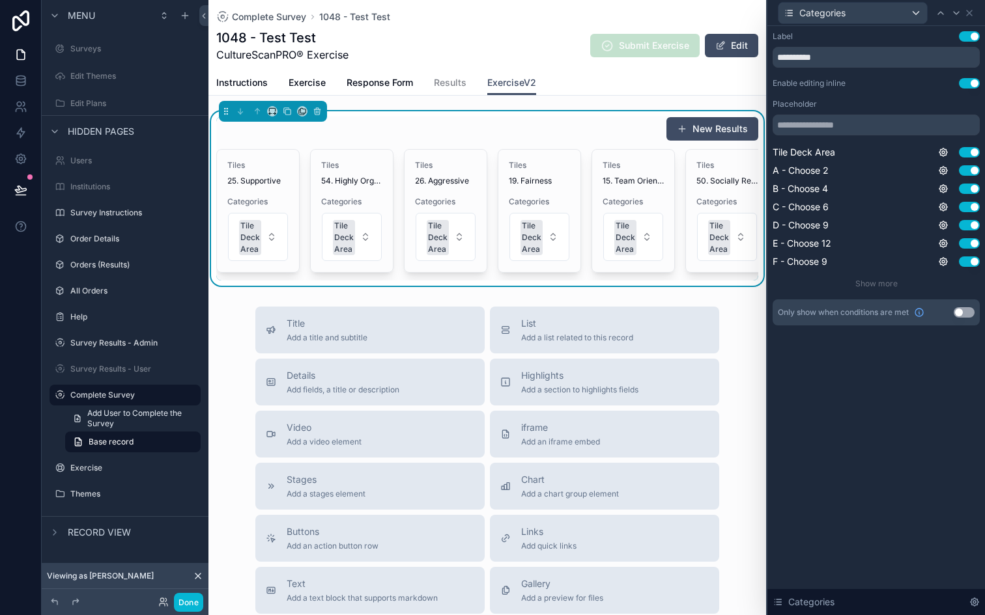
click at [969, 35] on button "Use setting" at bounding box center [968, 36] width 21 height 10
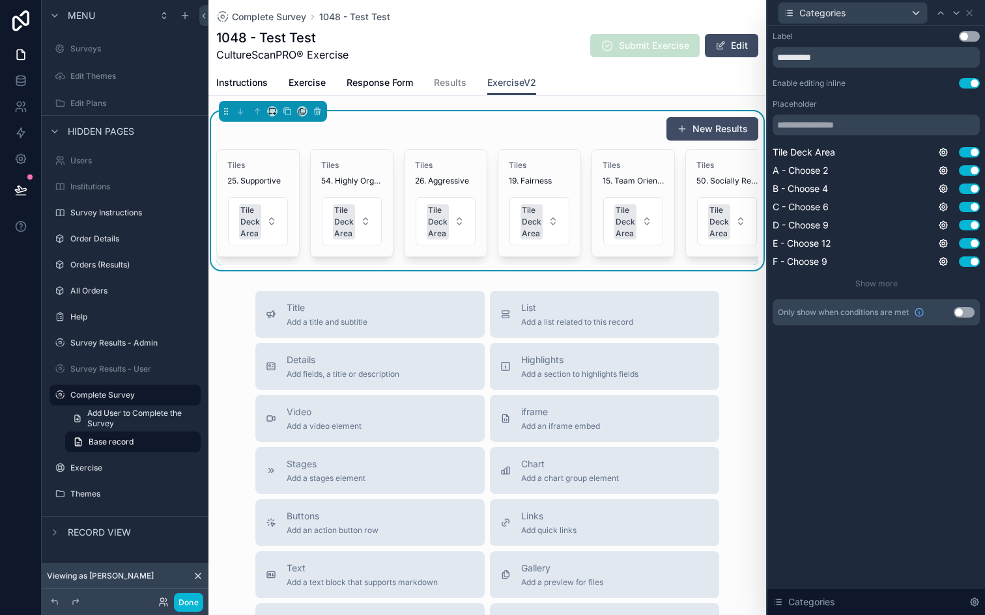
click at [969, 35] on button "Use setting" at bounding box center [968, 36] width 21 height 10
